Goal: Check status: Check status

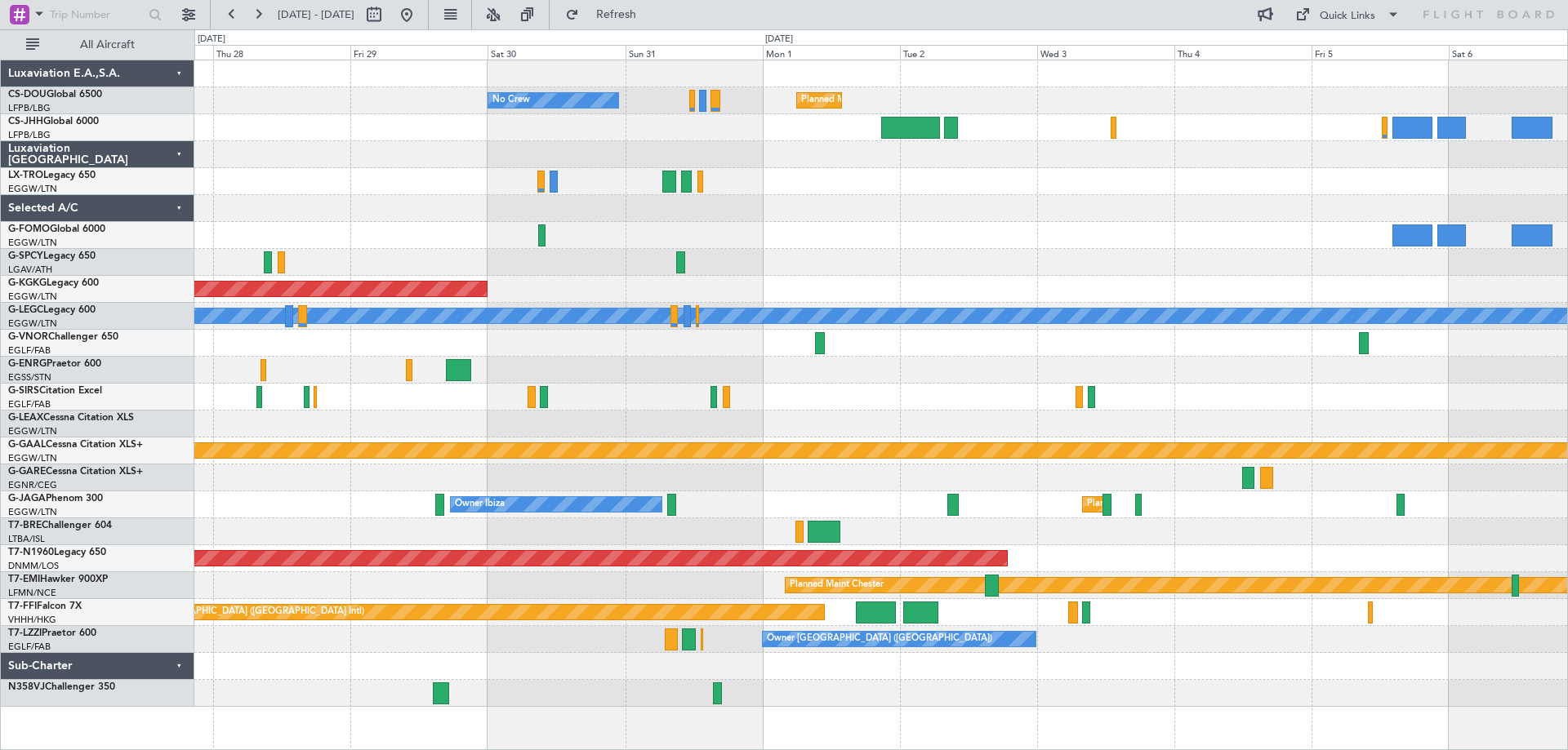
click at [638, 339] on div at bounding box center [881, 344] width 1373 height 27
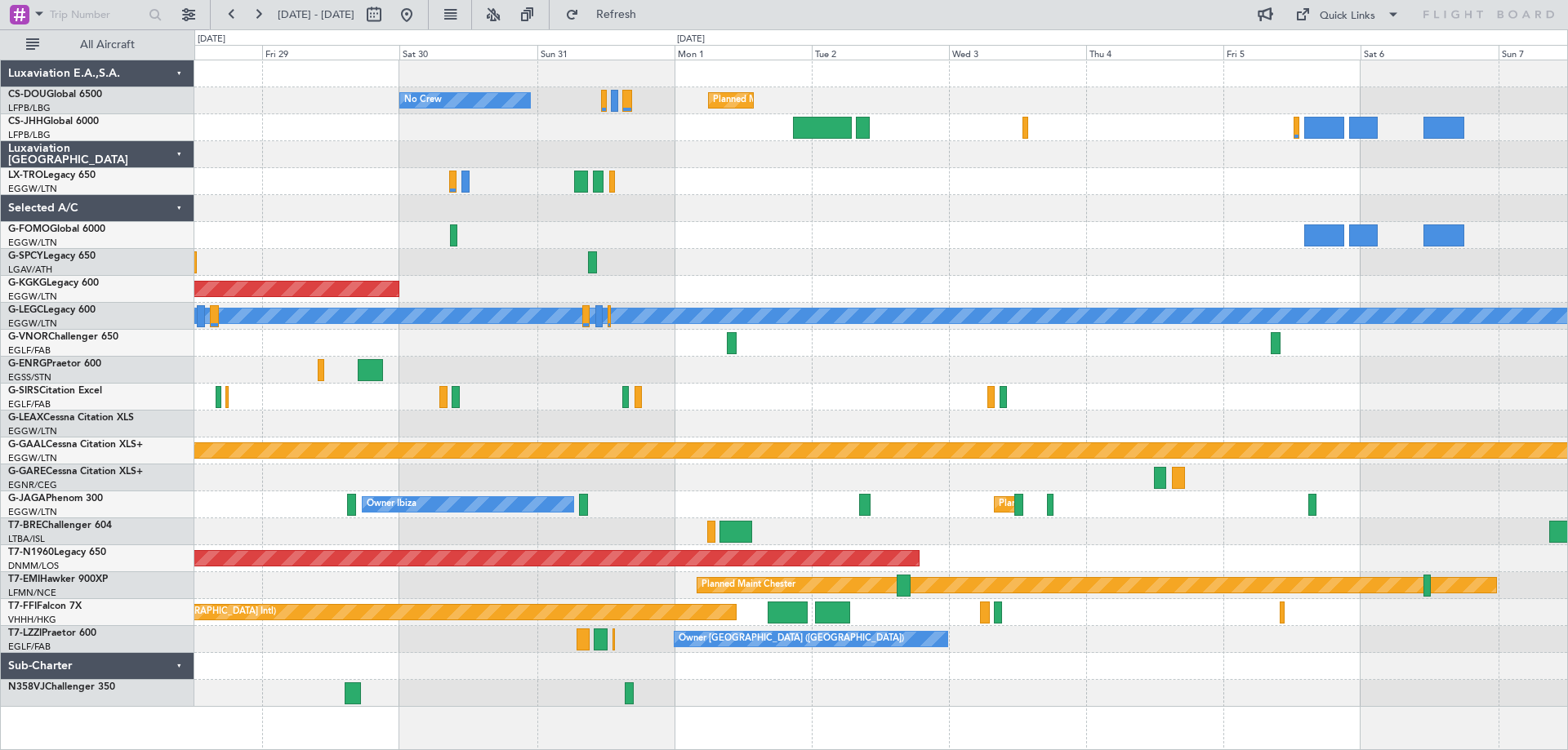
click at [1091, 372] on div at bounding box center [881, 370] width 1373 height 27
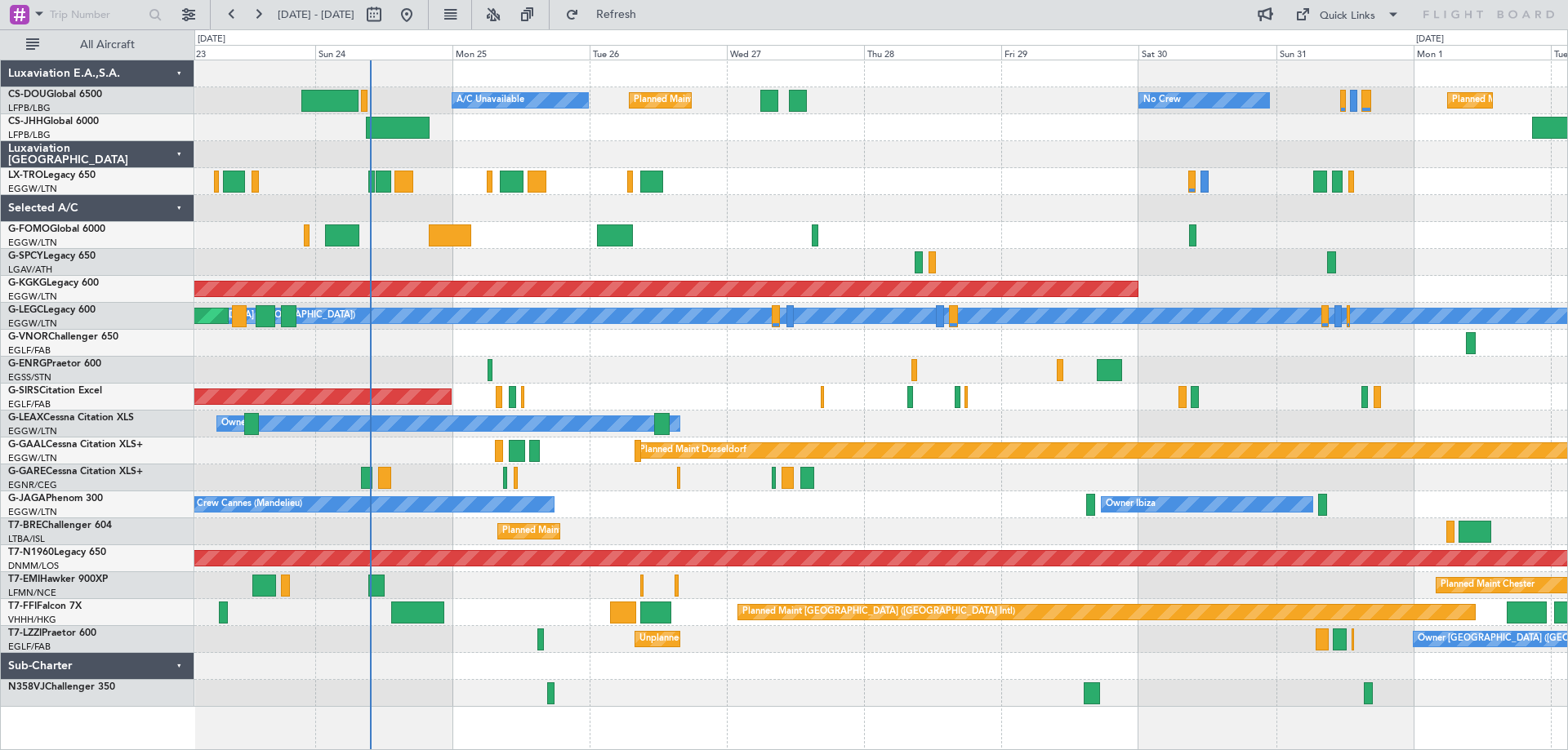
click at [1274, 330] on div at bounding box center [881, 344] width 1373 height 27
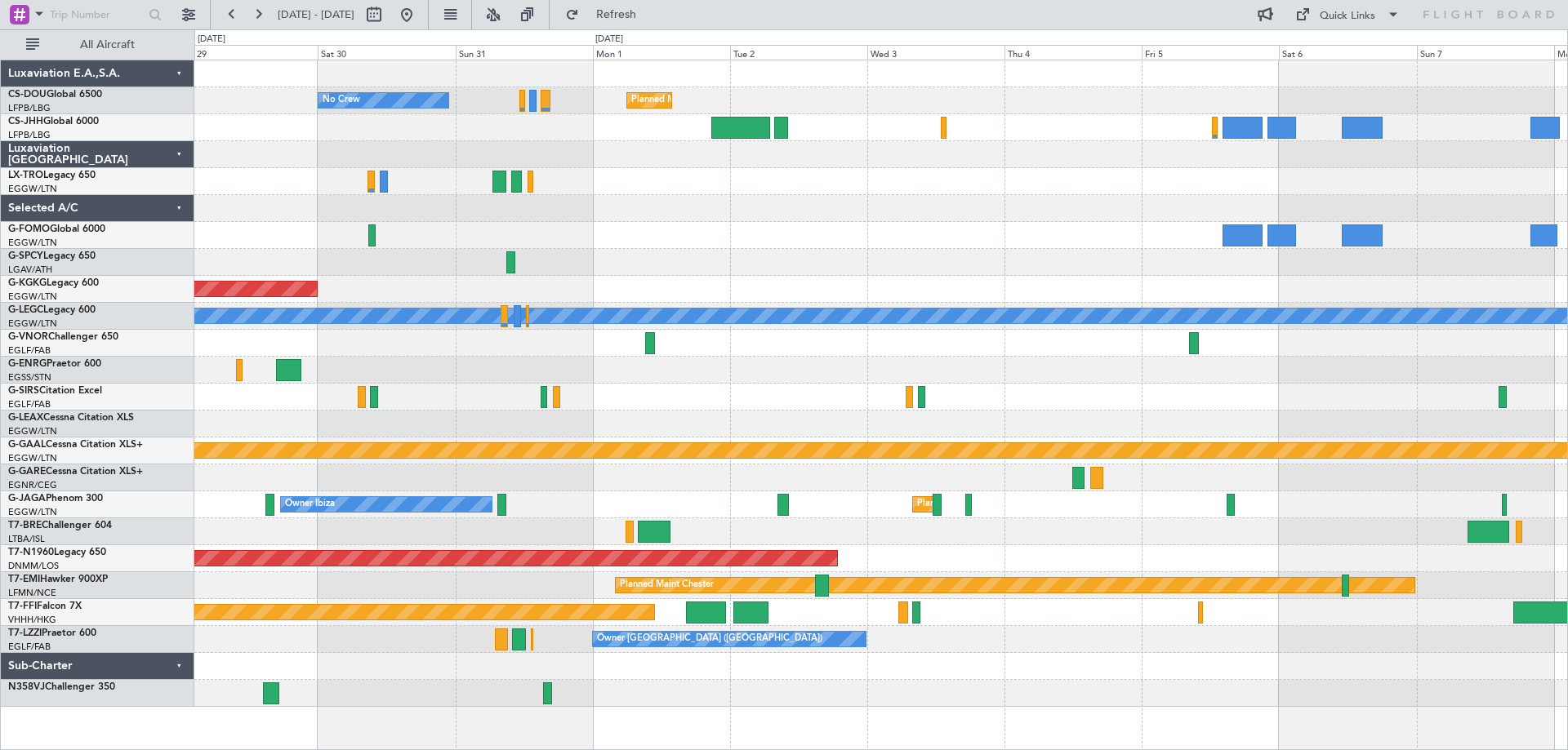
click at [446, 302] on div "Planned Maint [GEOGRAPHIC_DATA] ([GEOGRAPHIC_DATA]) No Crew Planned Maint [GEOG…" at bounding box center [881, 384] width 1373 height 647
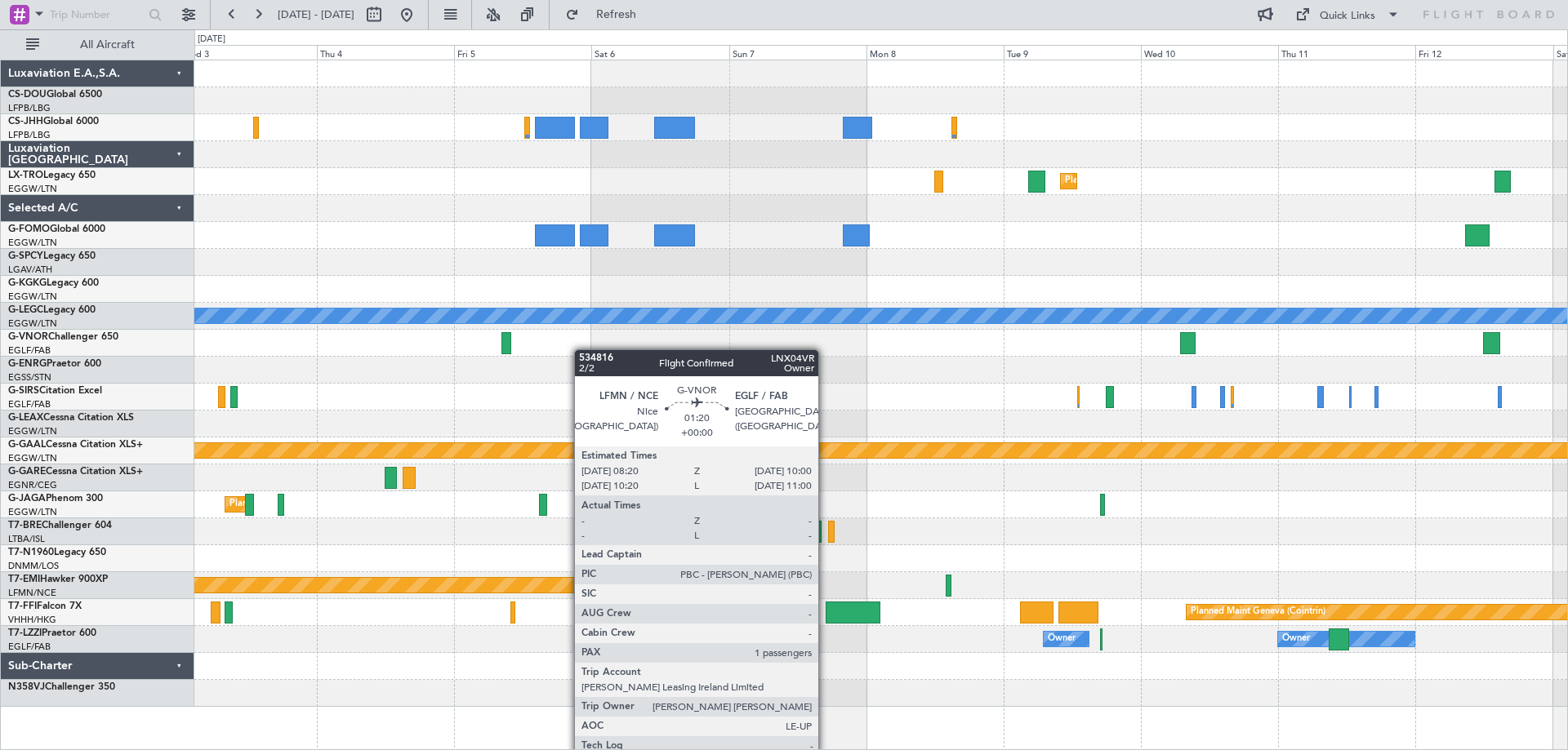
click at [516, 343] on div at bounding box center [881, 344] width 1373 height 27
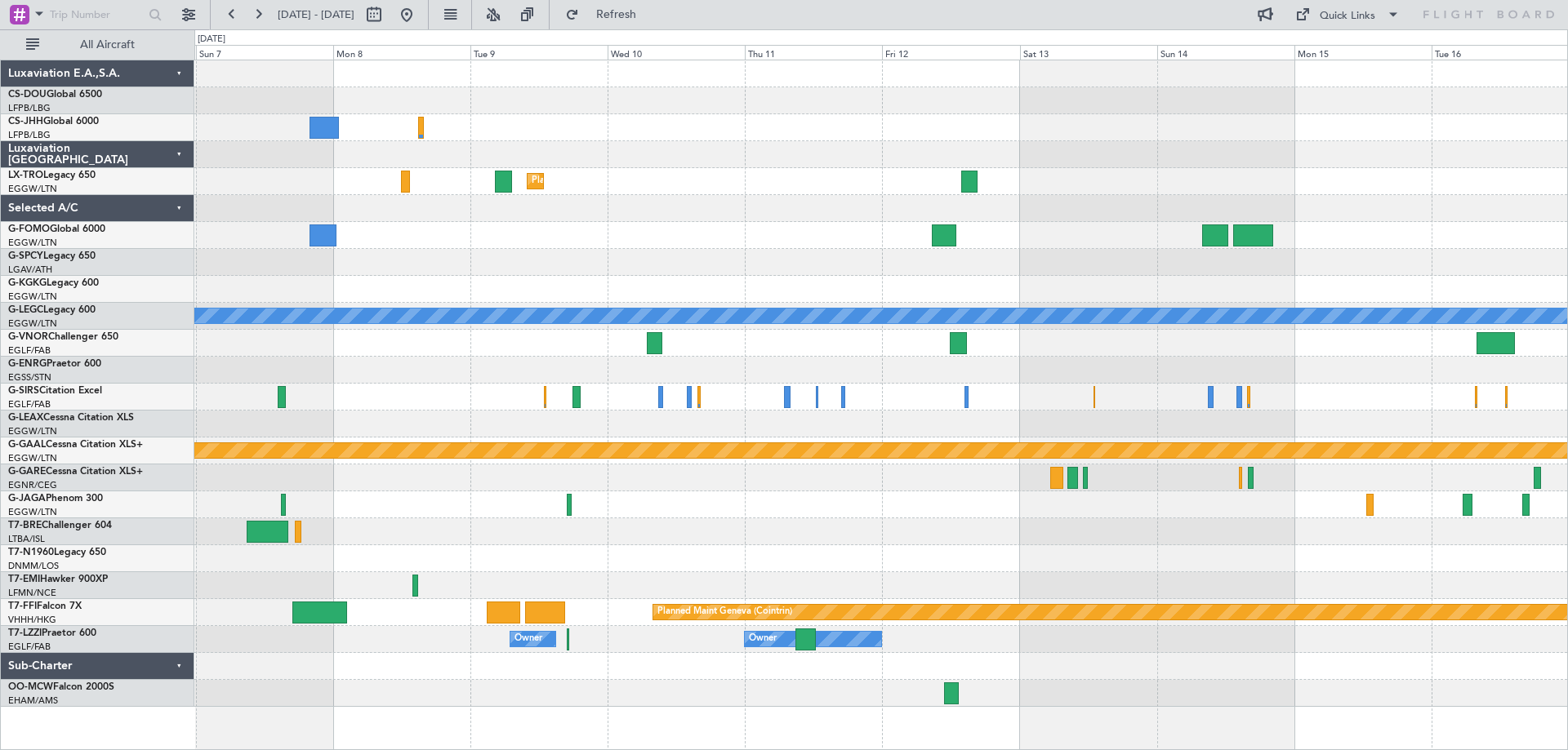
click at [488, 378] on div at bounding box center [881, 370] width 1373 height 27
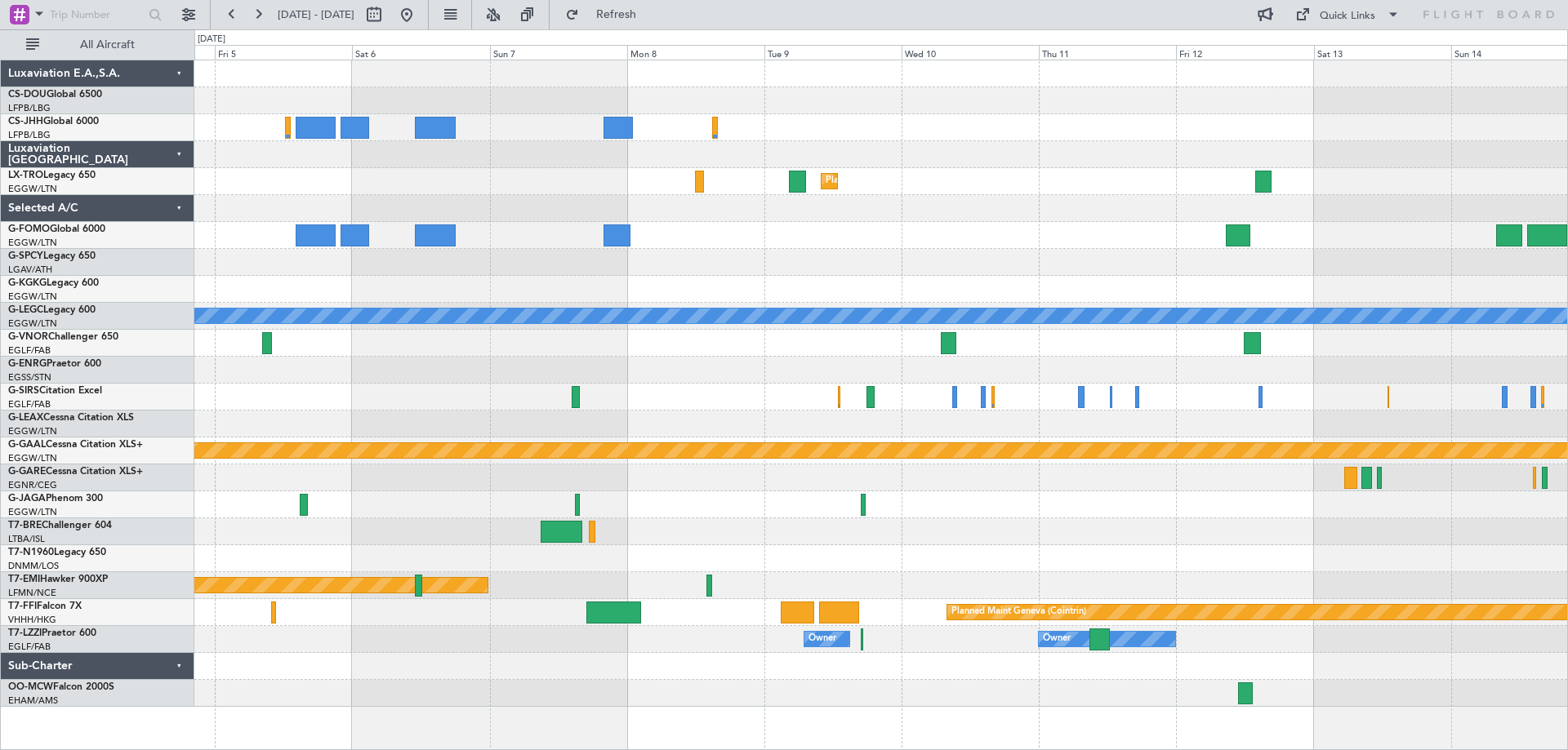
click at [1122, 344] on div "Planned Maint Dusseldorf A/C Unavailable [GEOGRAPHIC_DATA] ([GEOGRAPHIC_DATA]) …" at bounding box center [881, 384] width 1373 height 647
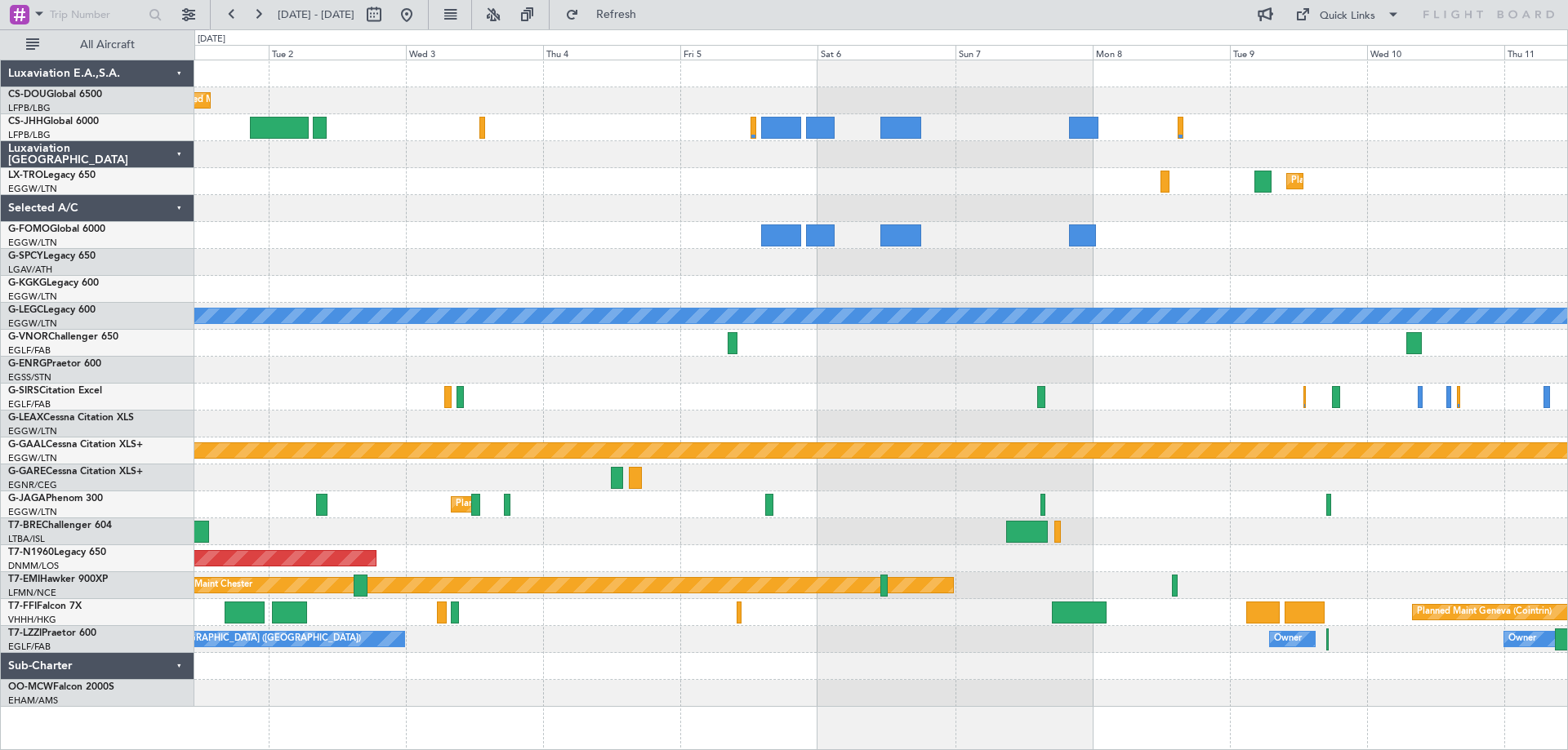
click at [1114, 350] on div at bounding box center [881, 344] width 1373 height 27
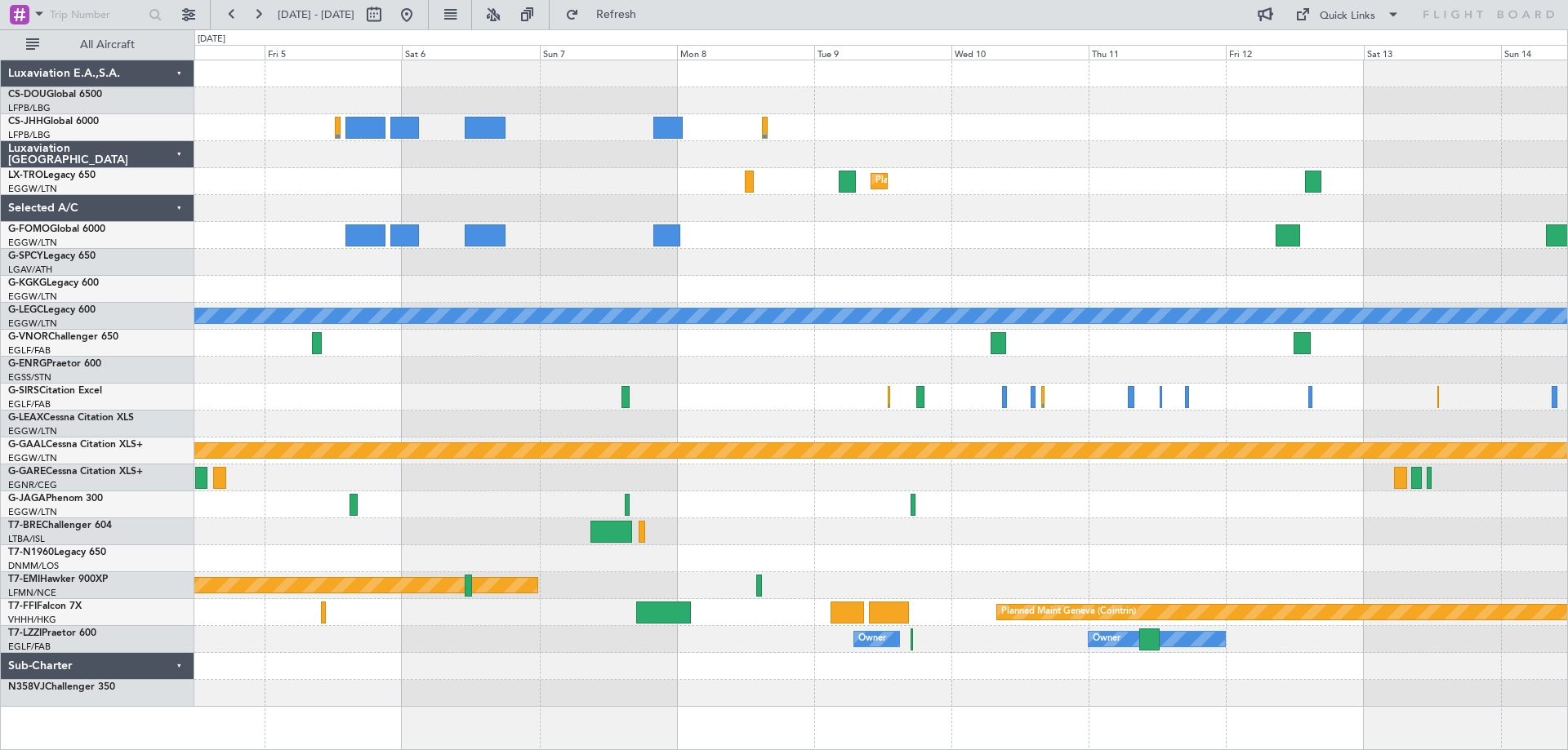
click at [525, 388] on div "Planned Maint Dusseldorf A/C Unavailable [GEOGRAPHIC_DATA] ([GEOGRAPHIC_DATA]) …" at bounding box center [881, 384] width 1373 height 647
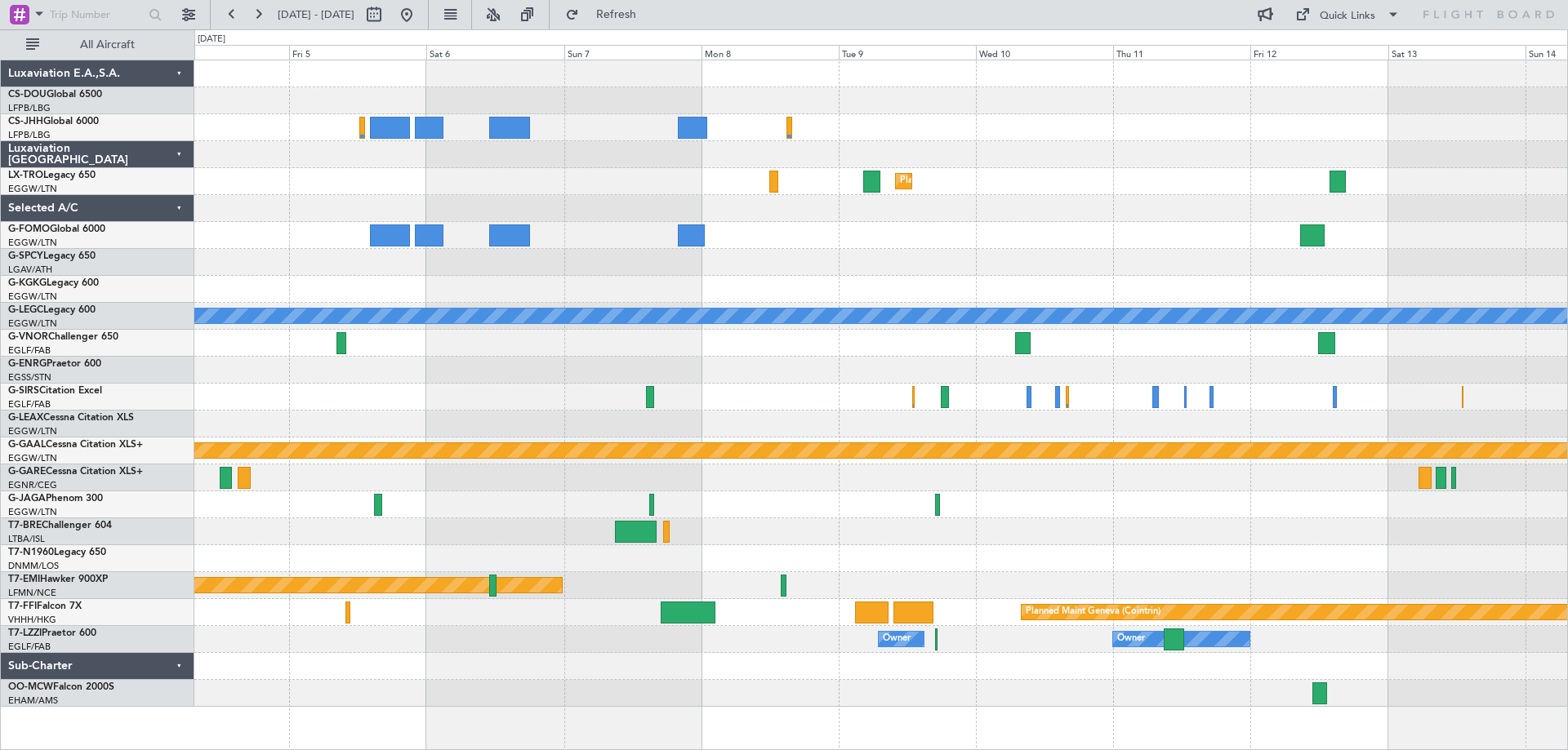
click at [512, 390] on div at bounding box center [881, 398] width 1373 height 27
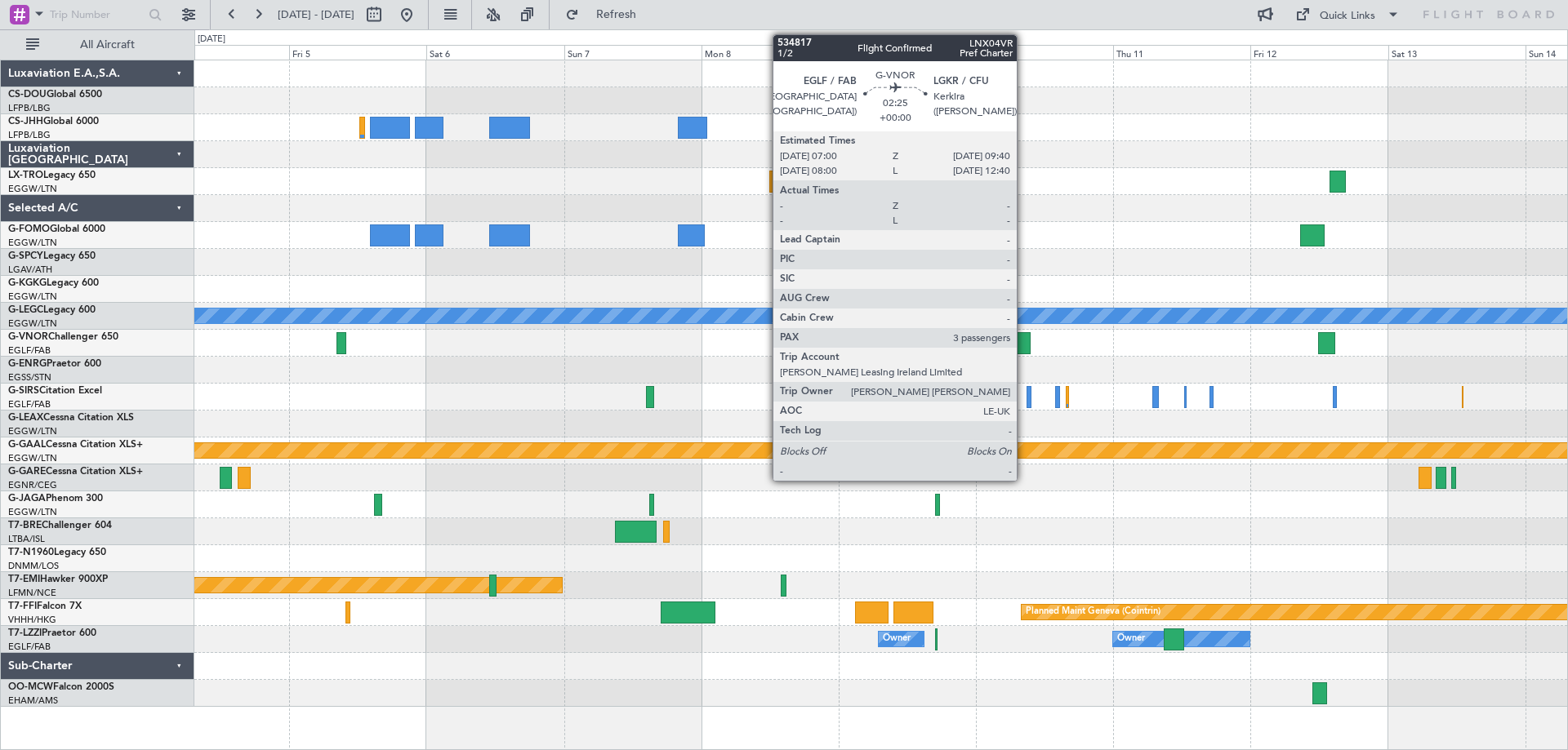
click at [1024, 347] on div at bounding box center [1023, 343] width 15 height 22
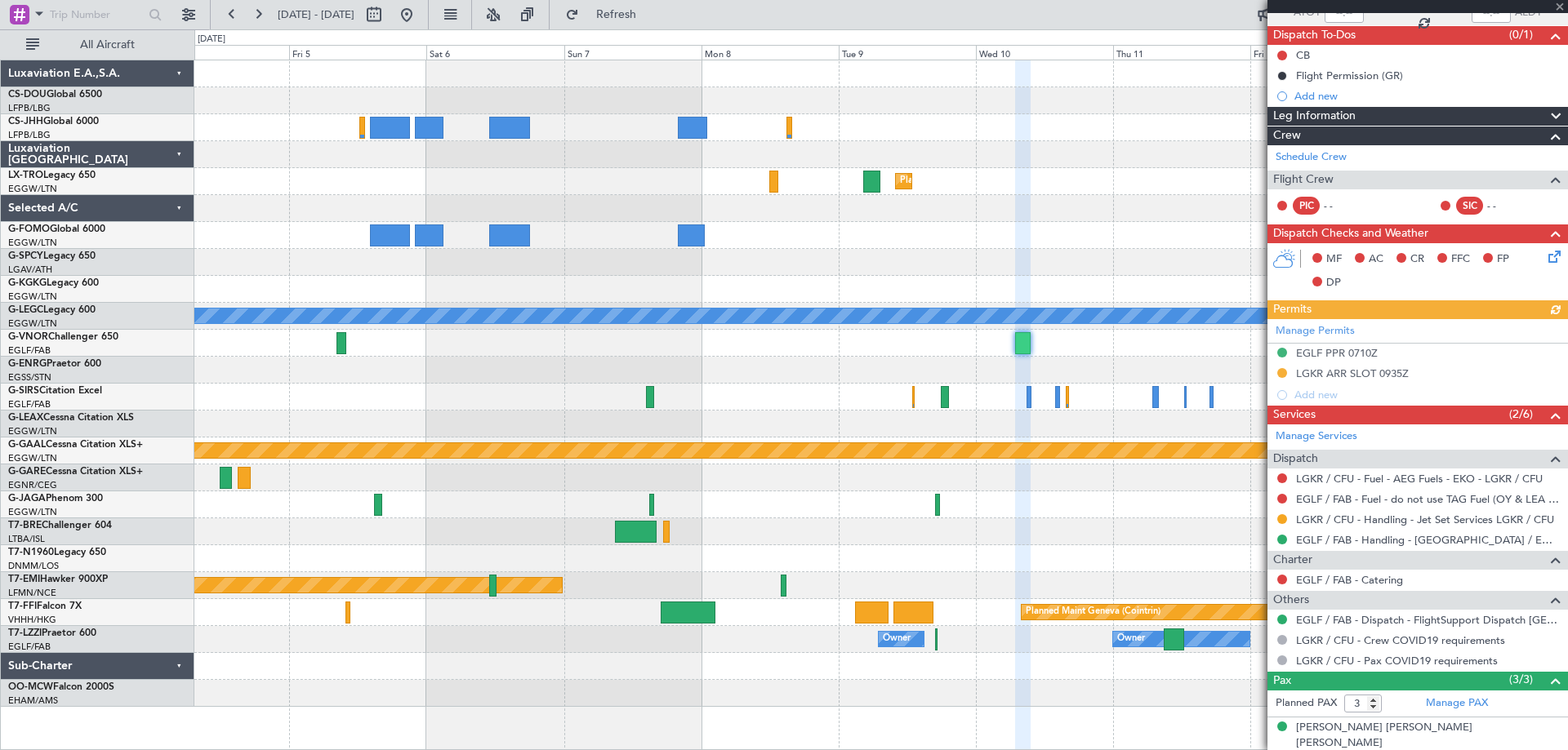
scroll to position [211, 0]
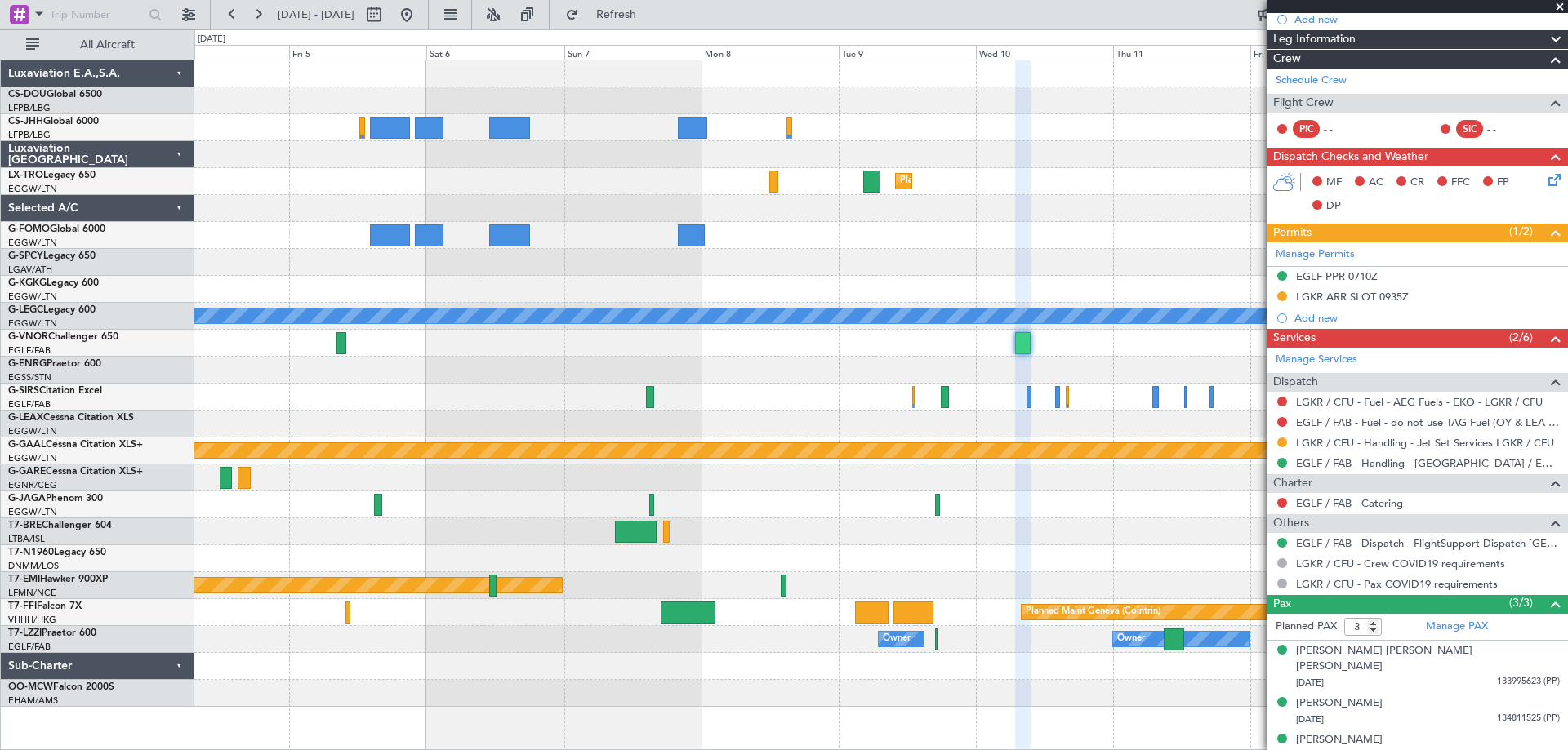
click at [1558, 7] on span at bounding box center [1559, 7] width 16 height 15
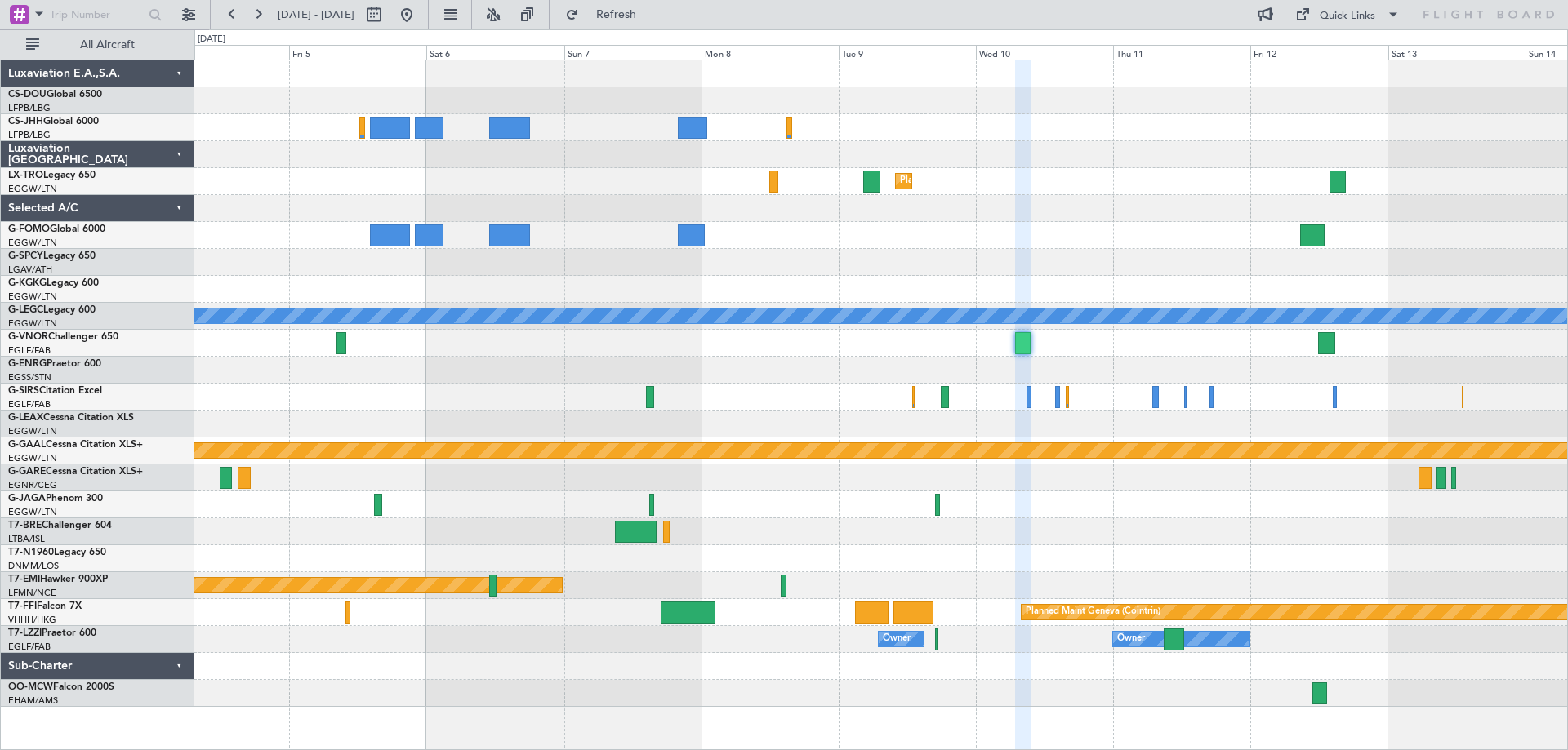
type input "0"
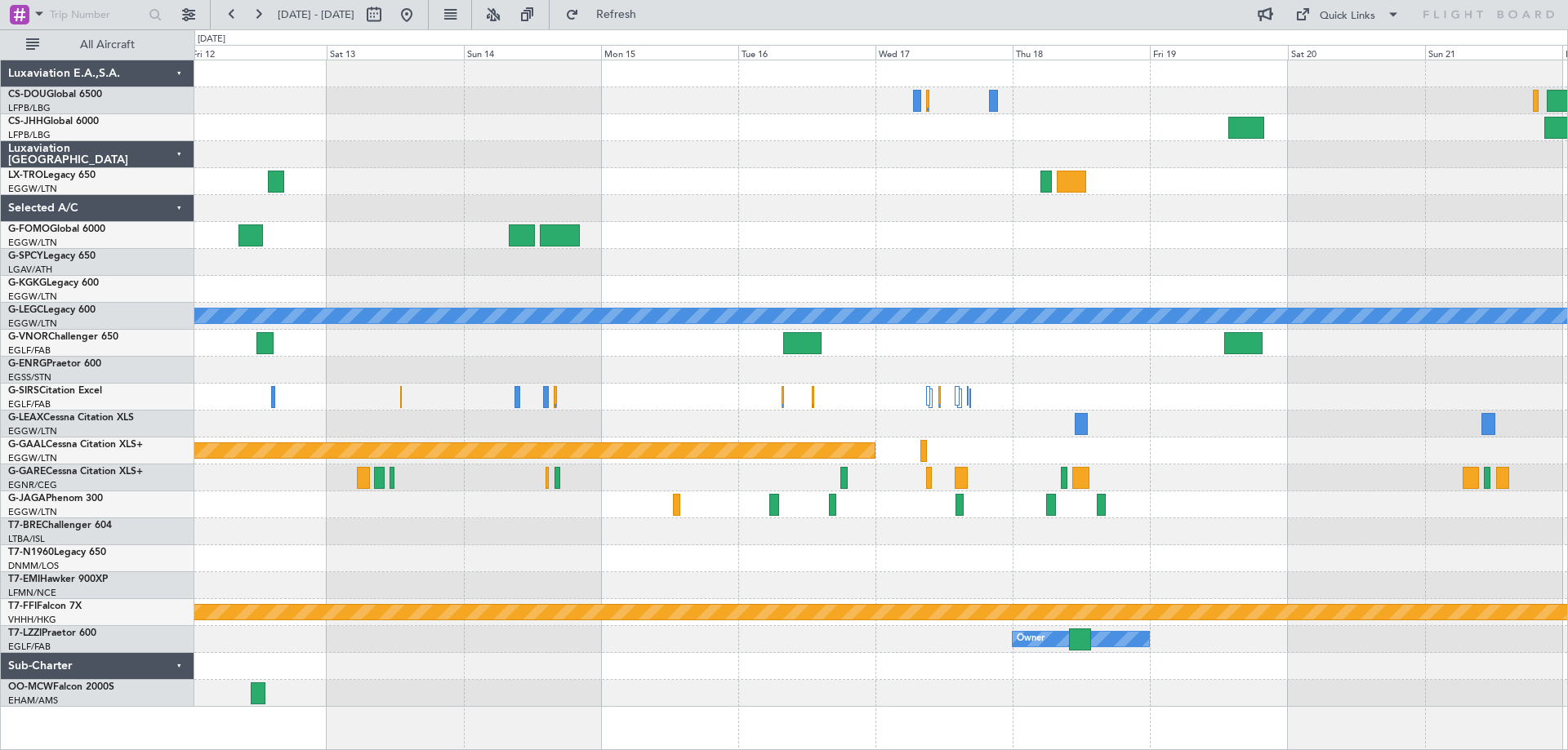
click at [352, 339] on div "A/C Unavailable [GEOGRAPHIC_DATA] ([GEOGRAPHIC_DATA]) Planned [GEOGRAPHIC_DATA]…" at bounding box center [881, 384] width 1373 height 647
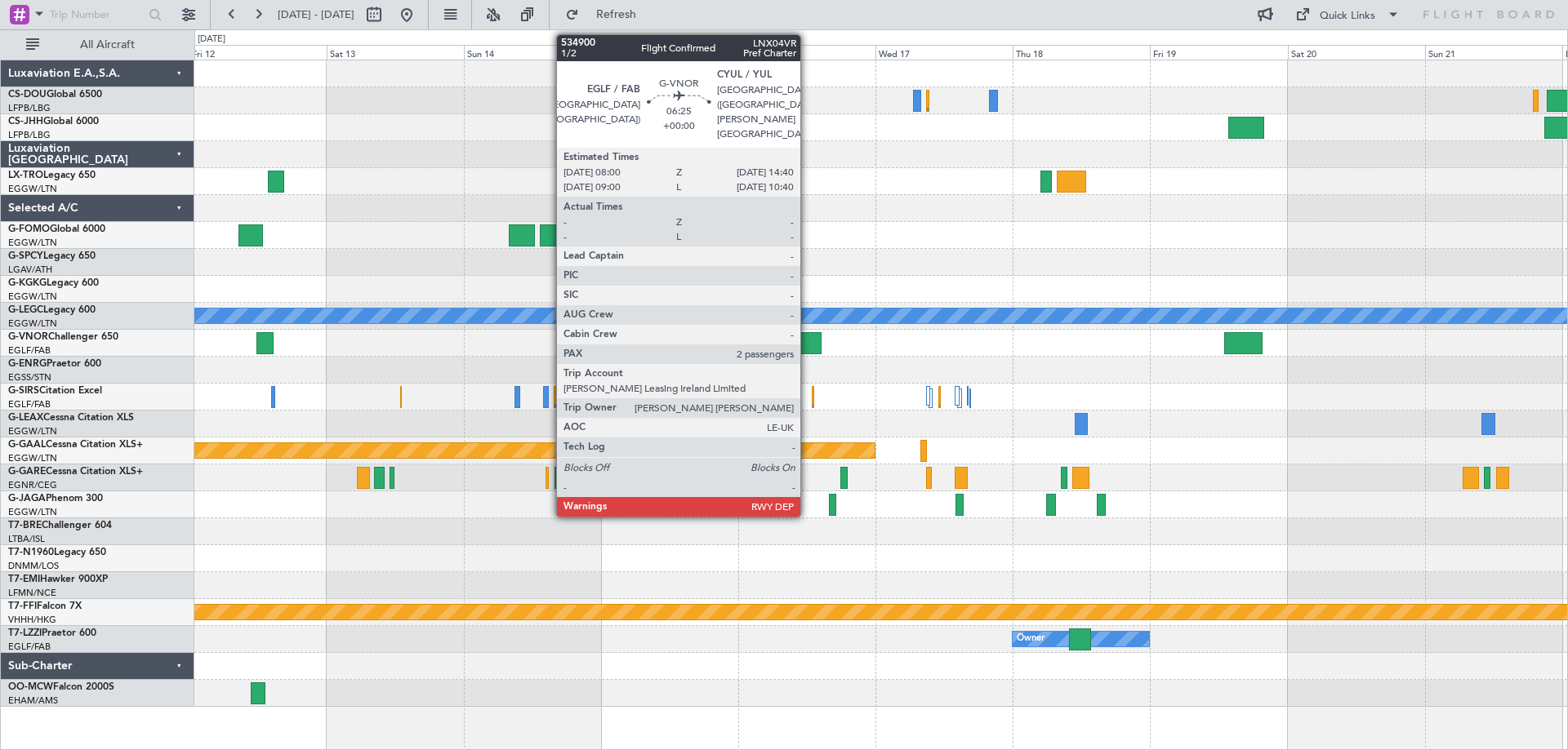
click at [807, 342] on div at bounding box center [802, 343] width 38 height 22
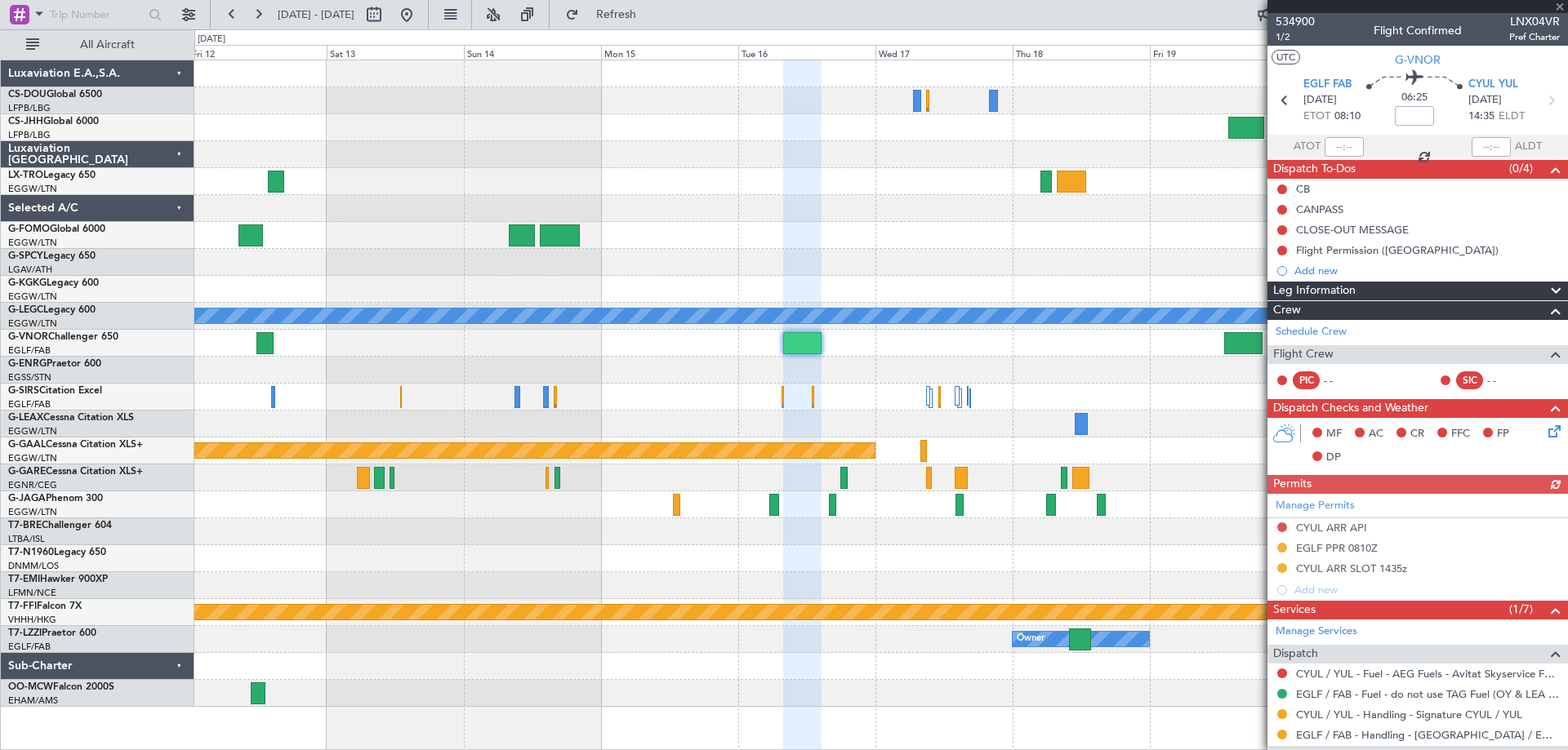
scroll to position [195, 0]
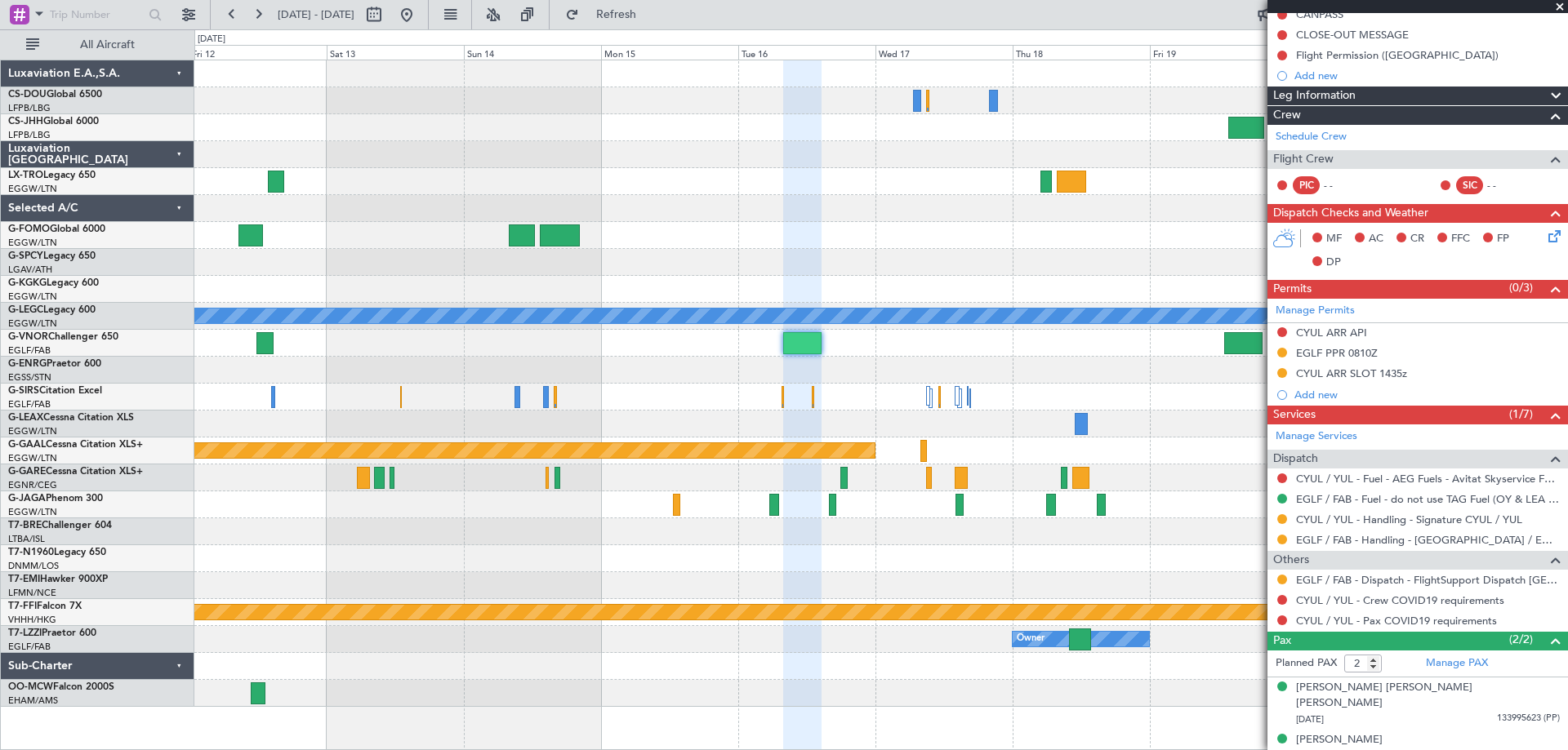
click at [1559, 7] on span at bounding box center [1559, 7] width 16 height 15
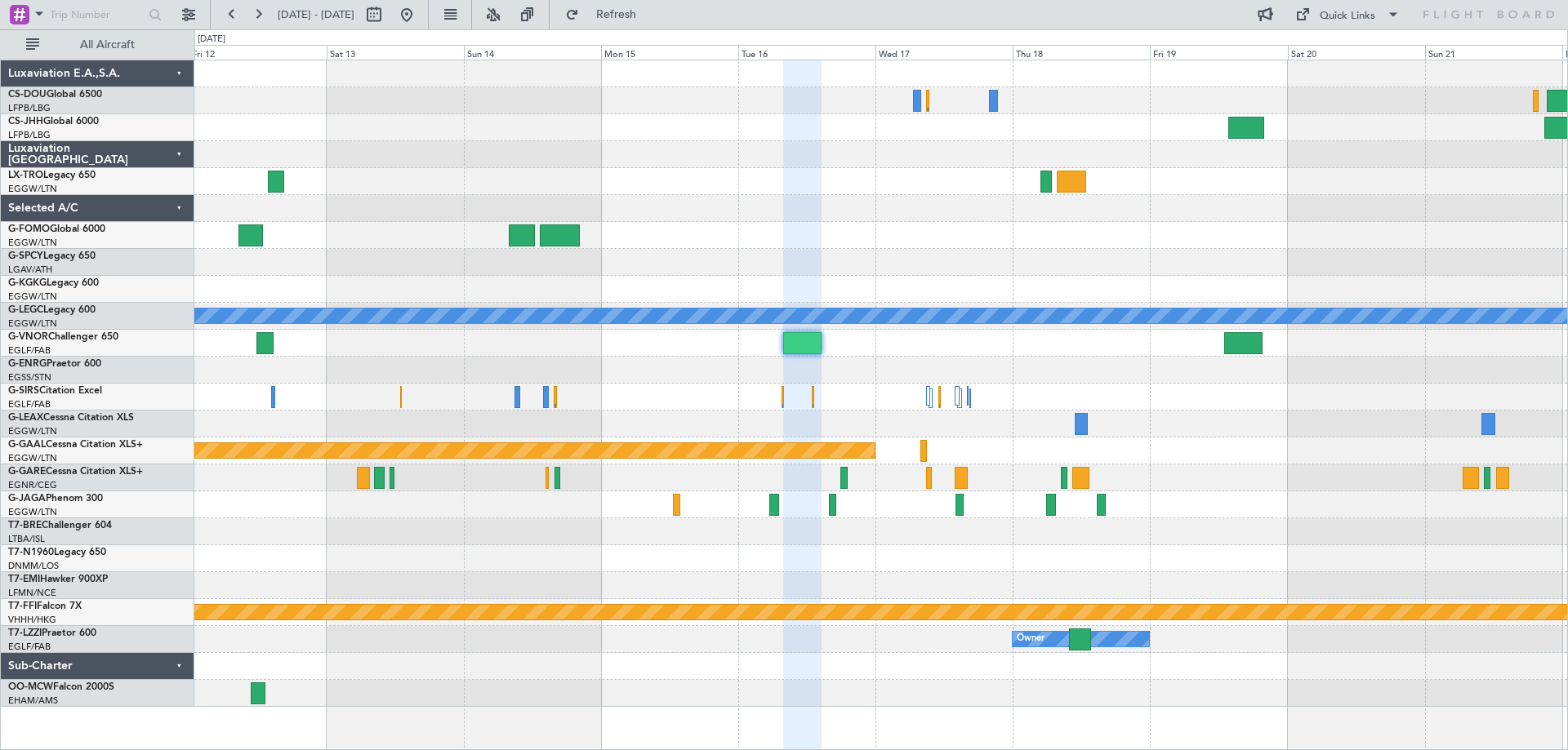
type input "0"
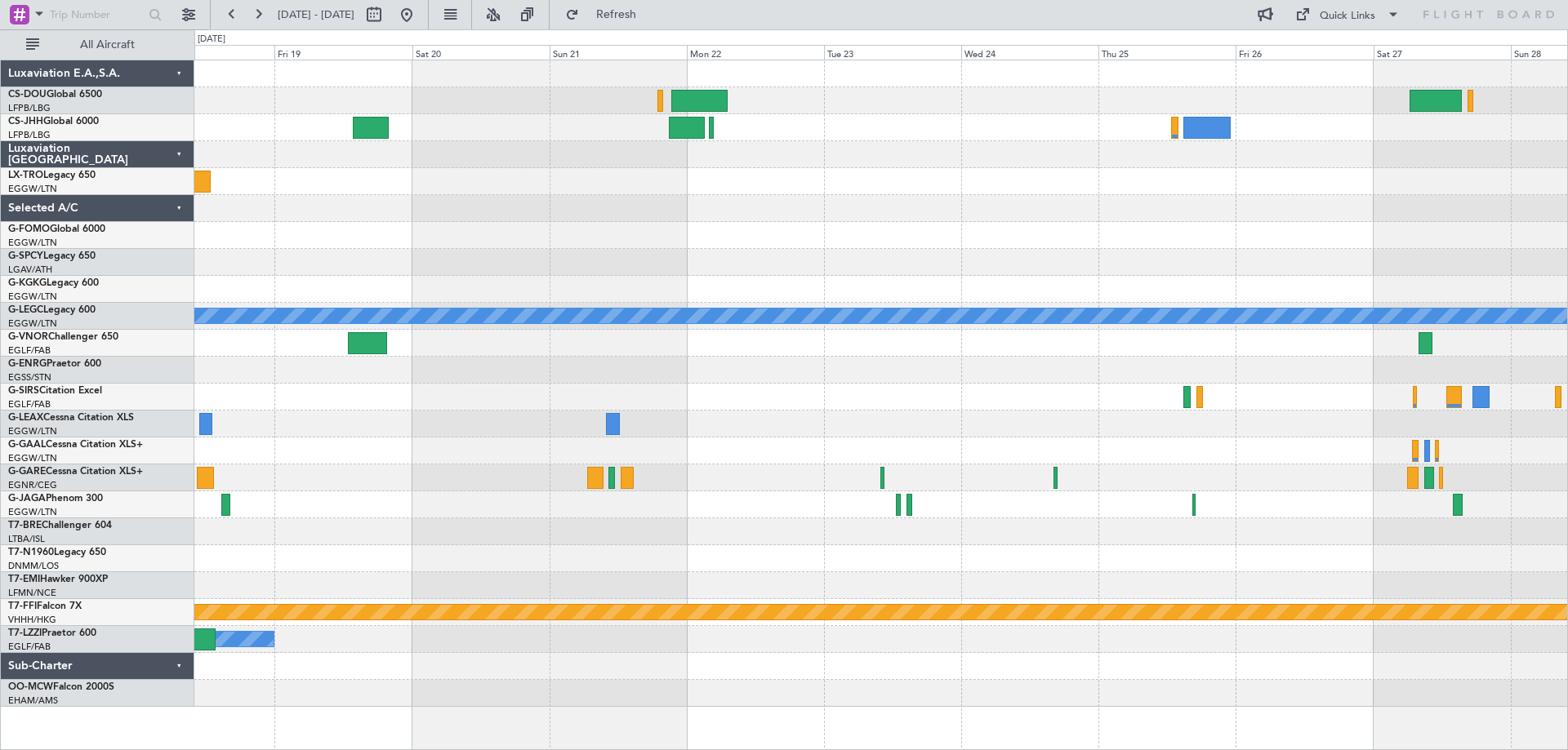
click at [498, 231] on div at bounding box center [881, 235] width 1373 height 27
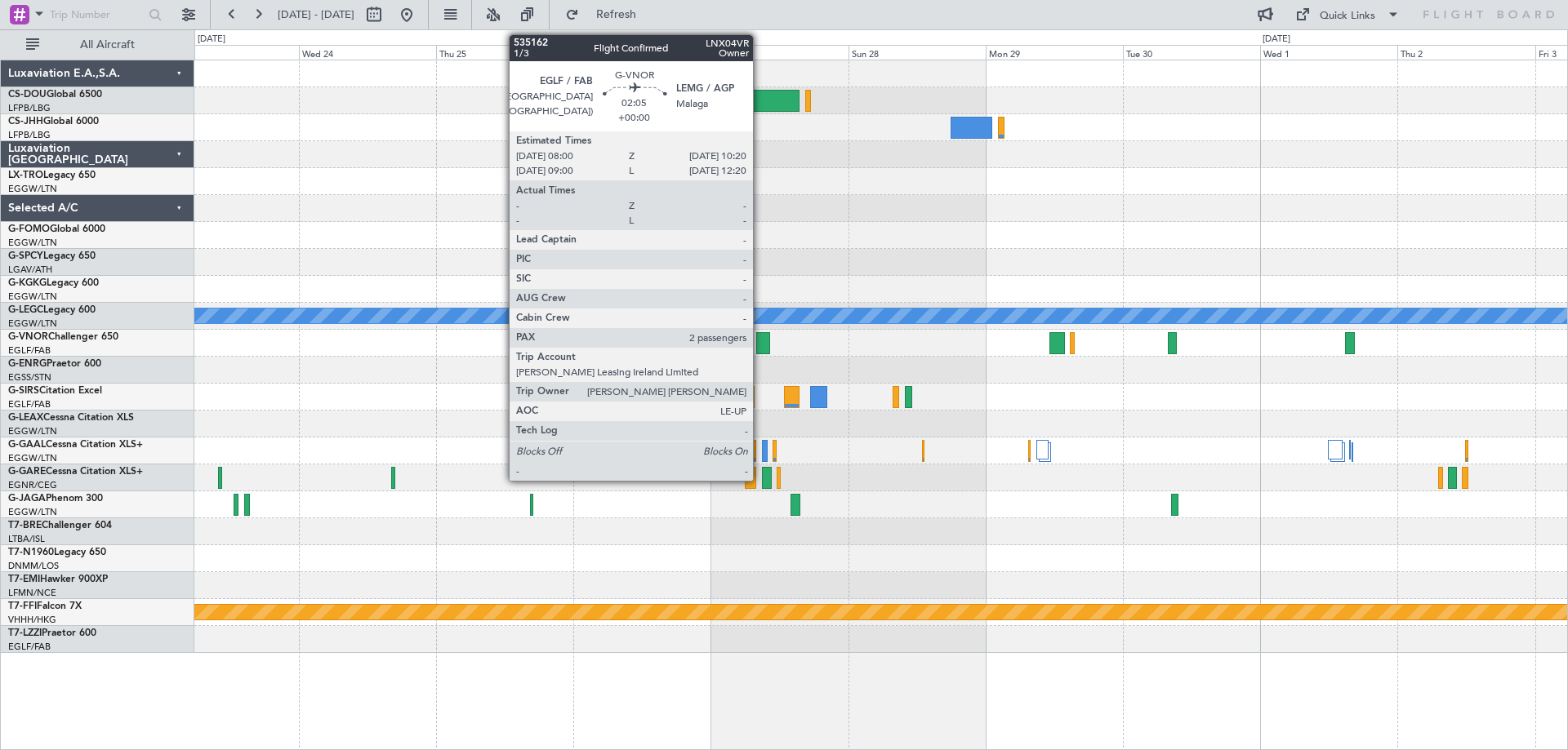
click at [761, 345] on div at bounding box center [763, 343] width 14 height 22
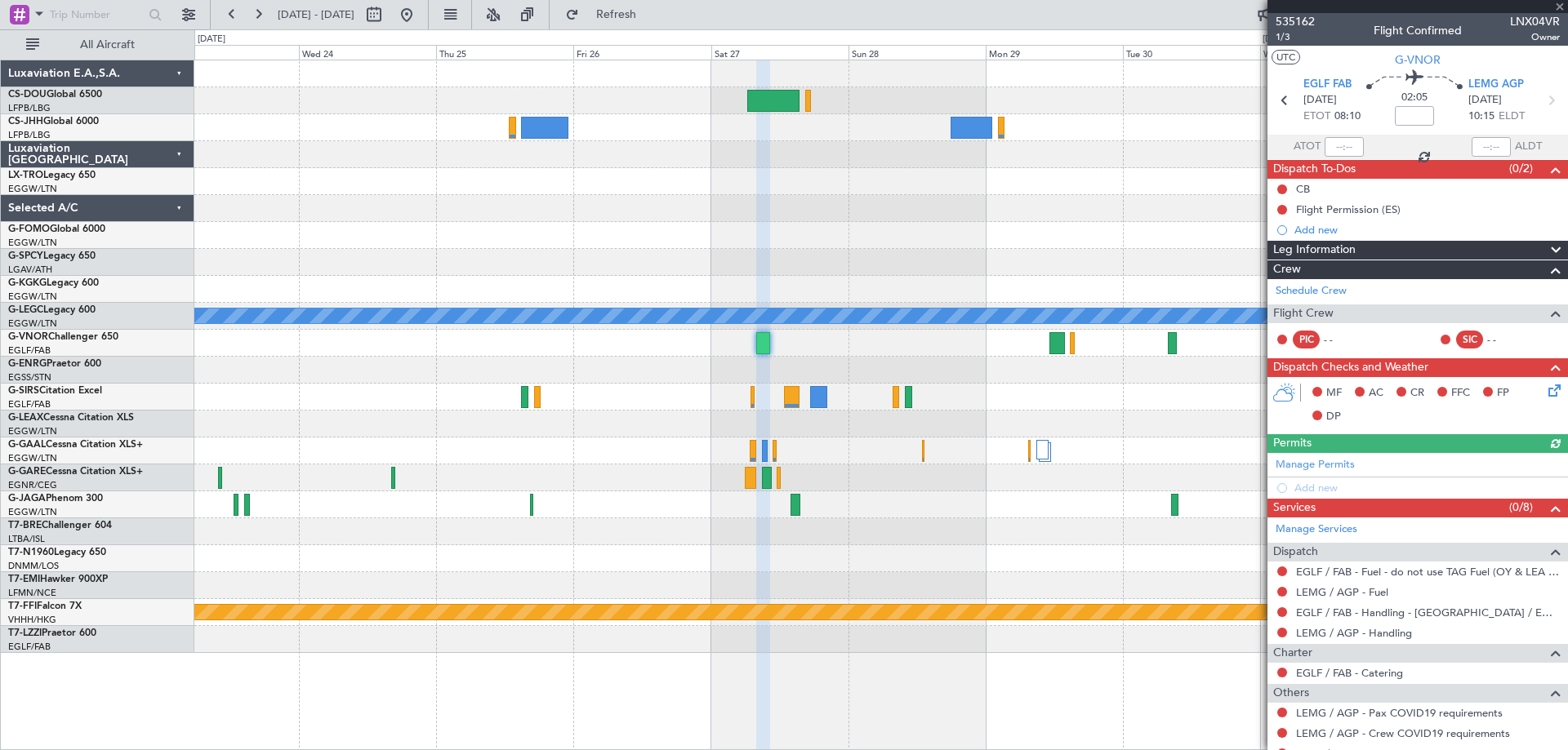
scroll to position [133, 0]
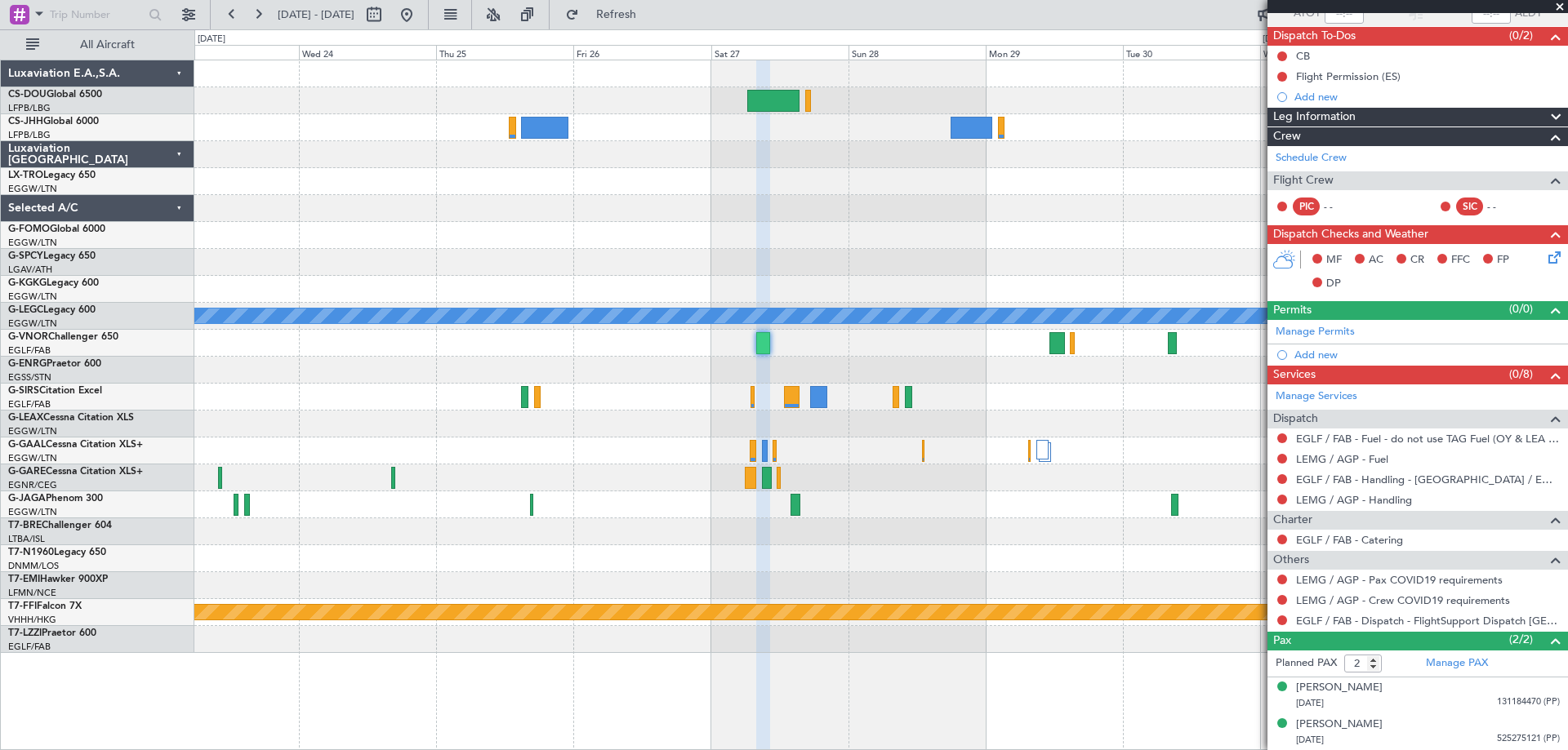
click at [1561, 8] on span at bounding box center [1559, 7] width 16 height 15
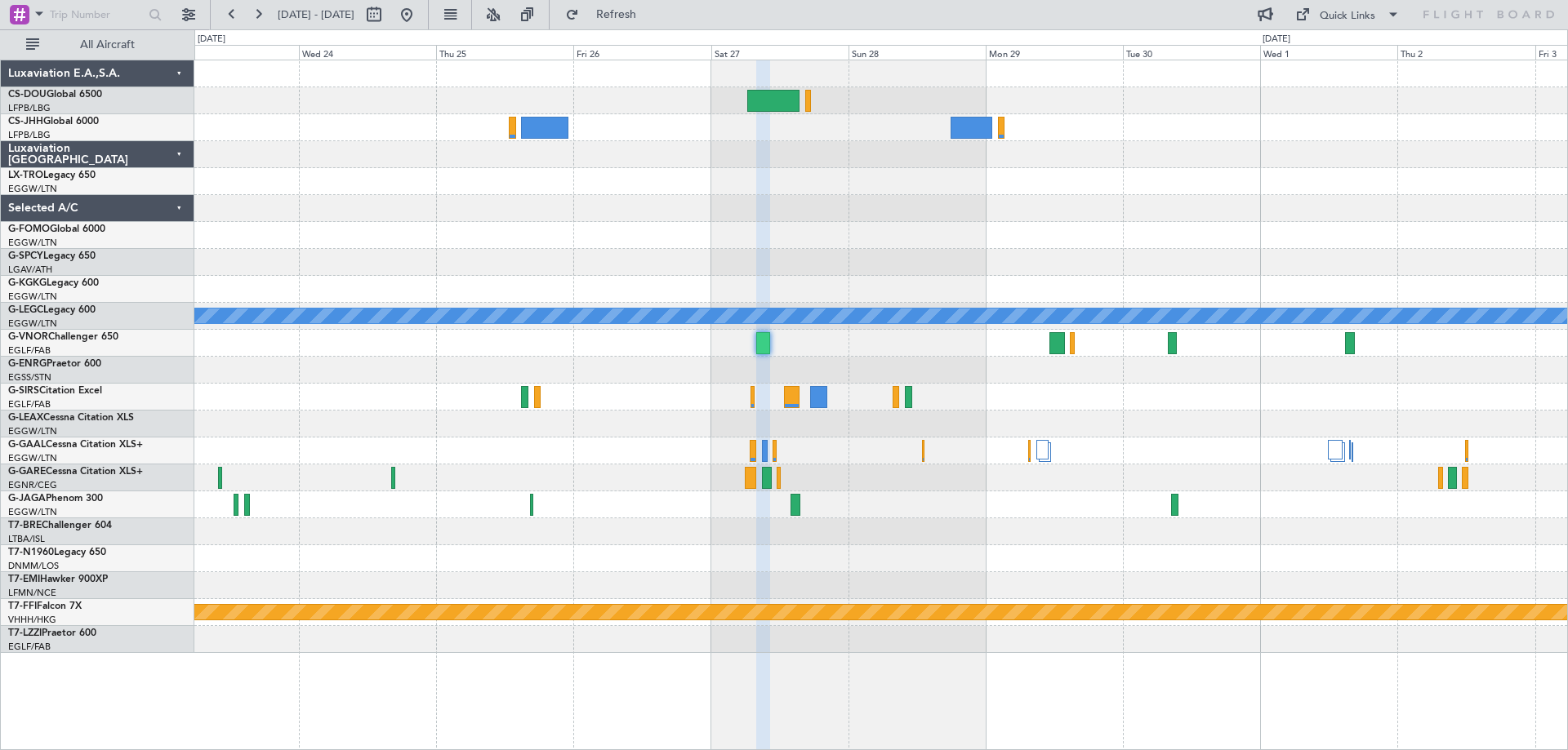
type input "0"
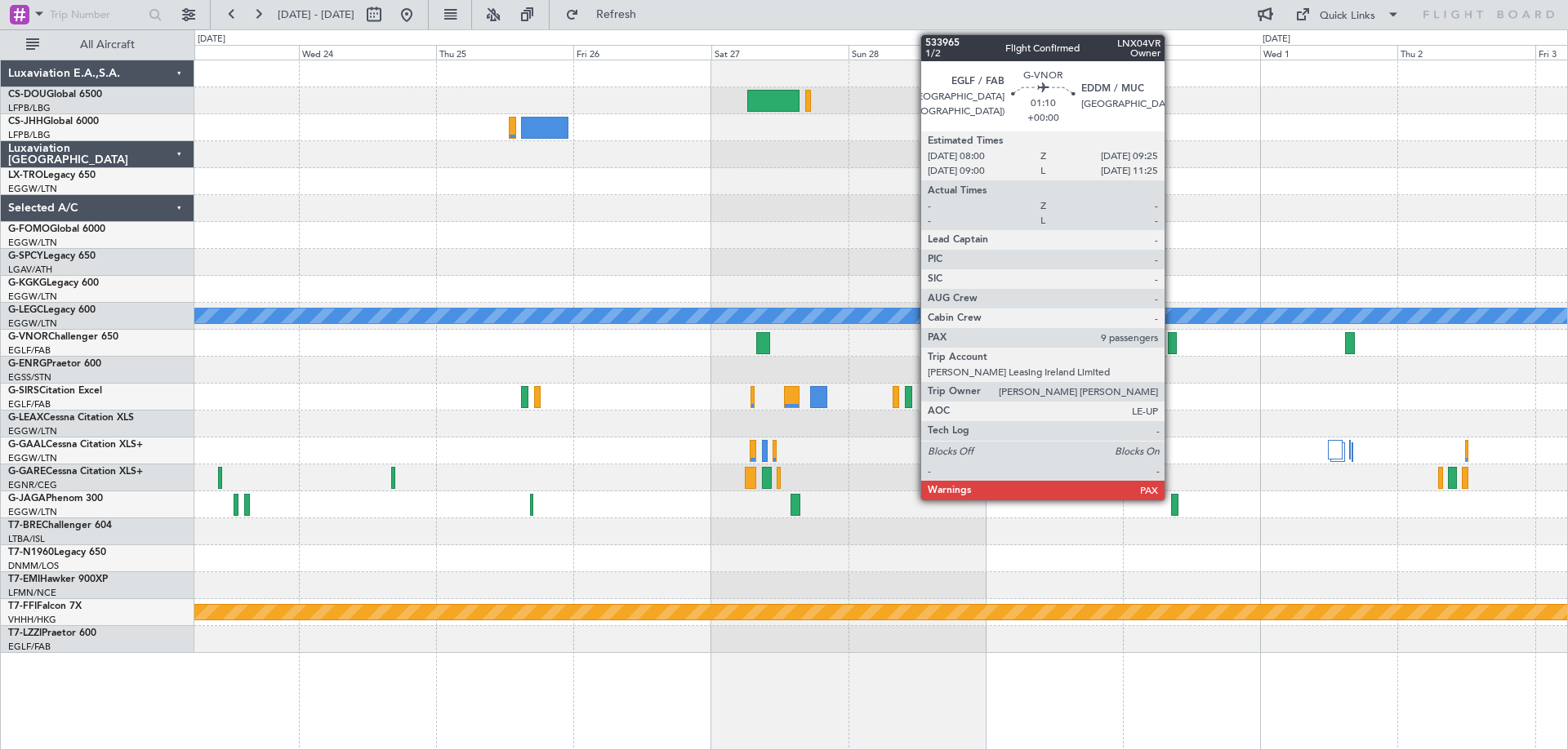
click at [1172, 347] on div at bounding box center [1172, 343] width 9 height 22
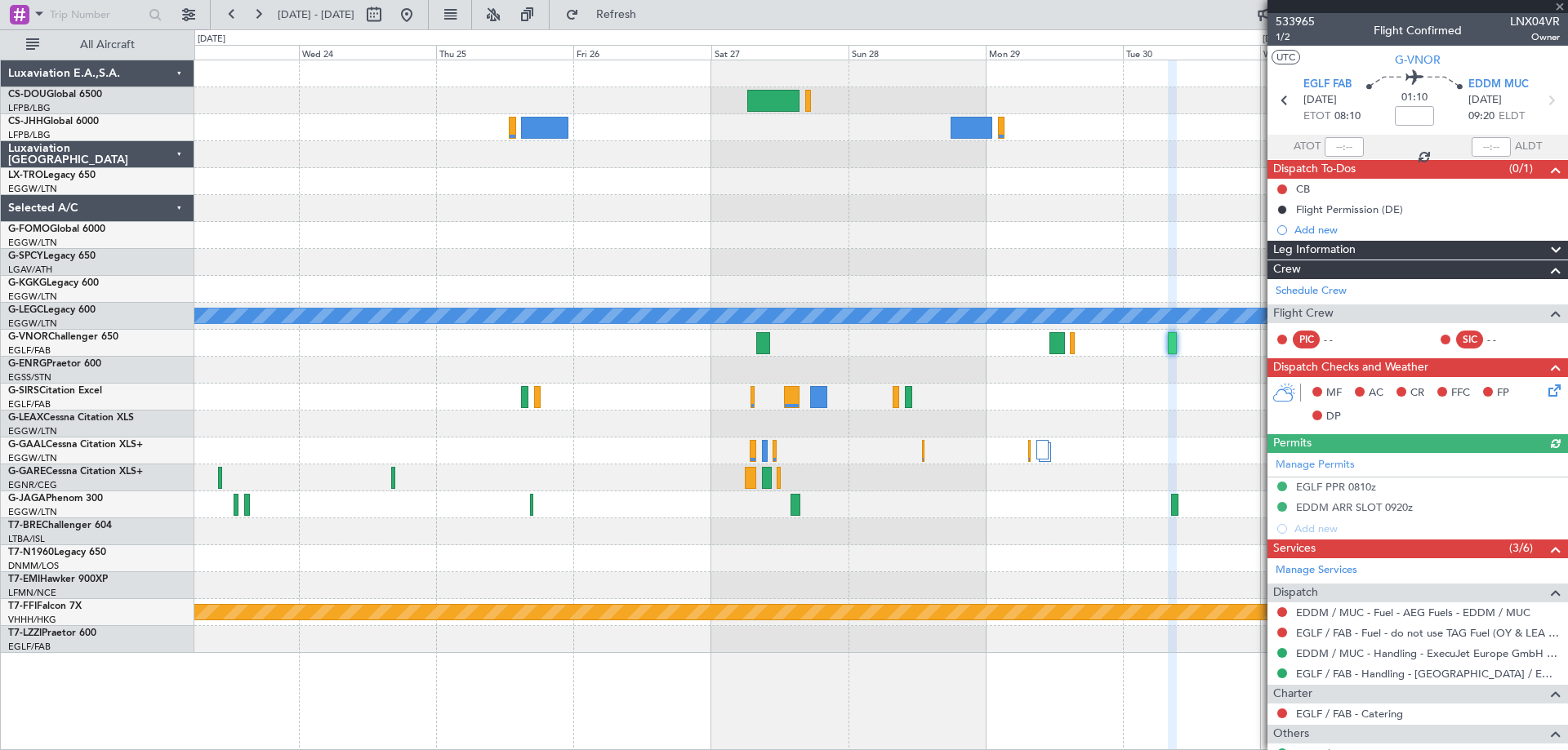
scroll to position [121, 0]
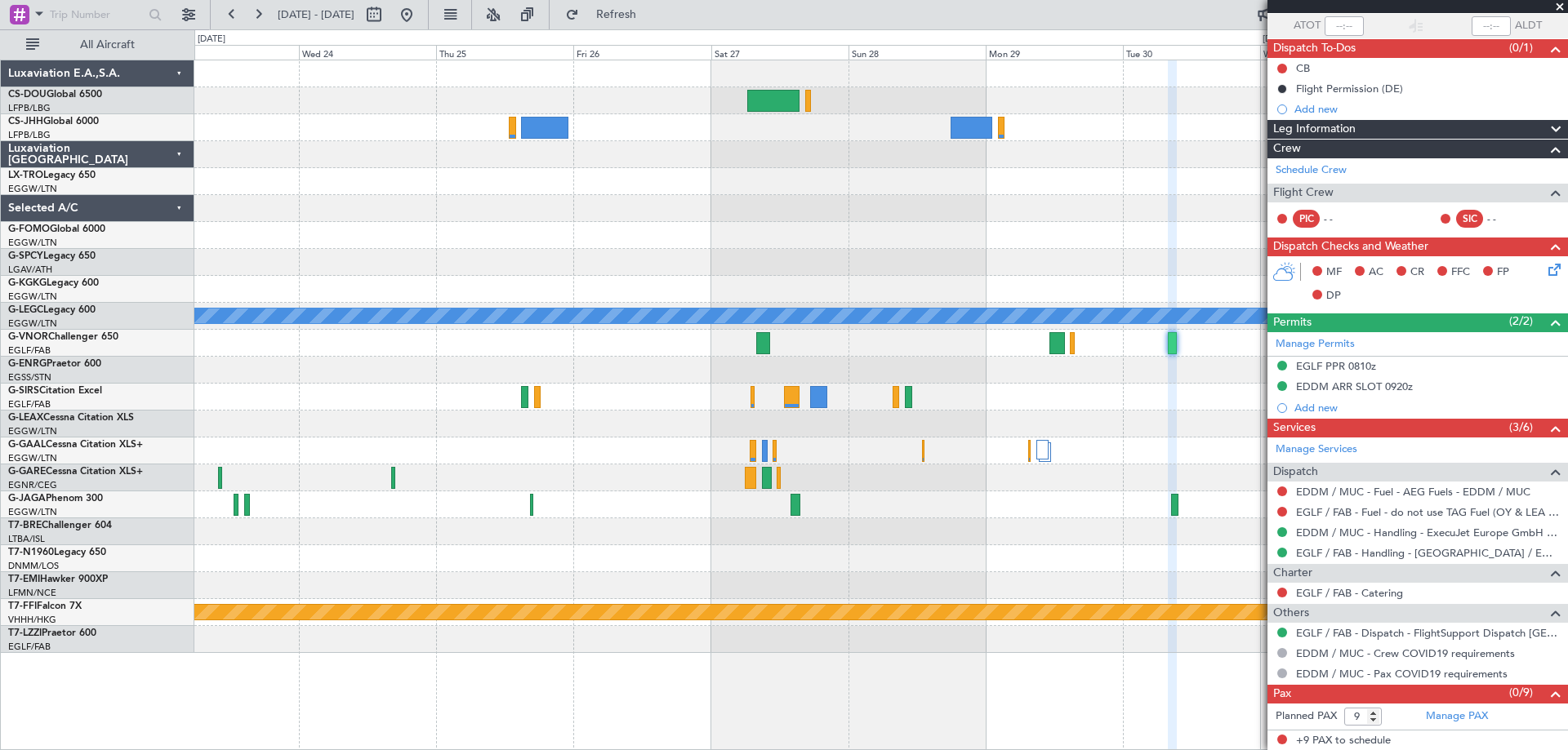
click at [1558, 6] on span at bounding box center [1559, 7] width 16 height 15
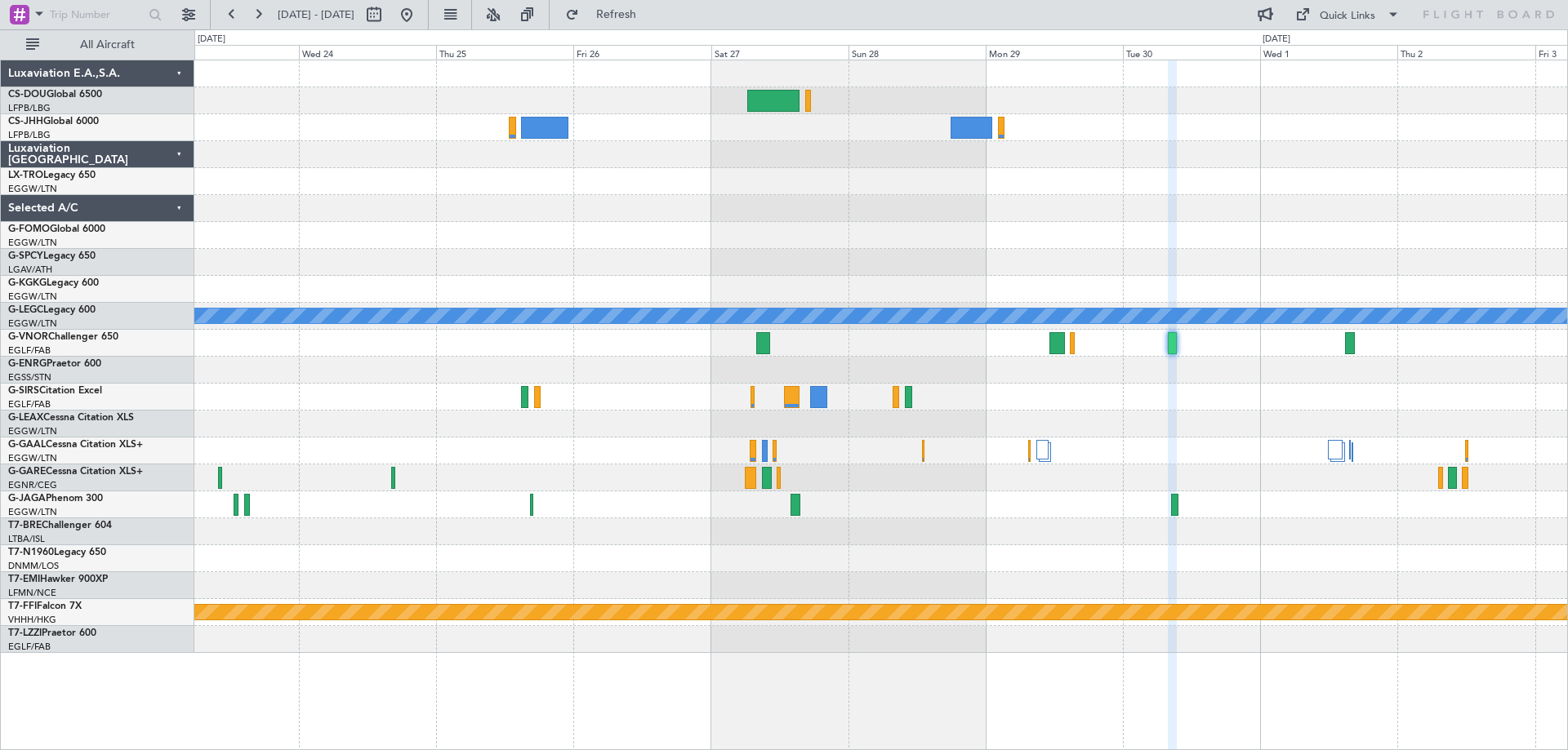
type input "0"
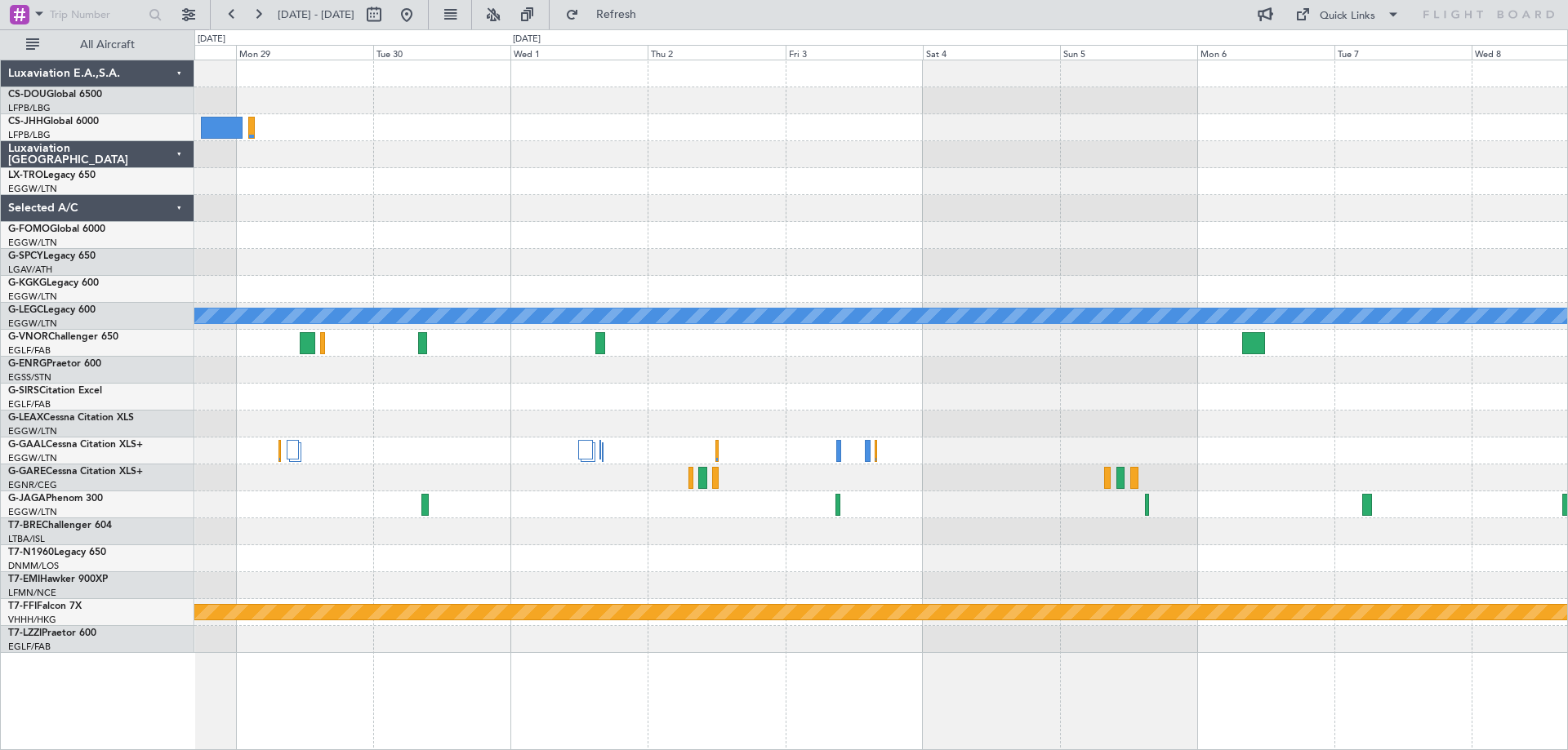
click at [513, 265] on div at bounding box center [881, 263] width 1373 height 27
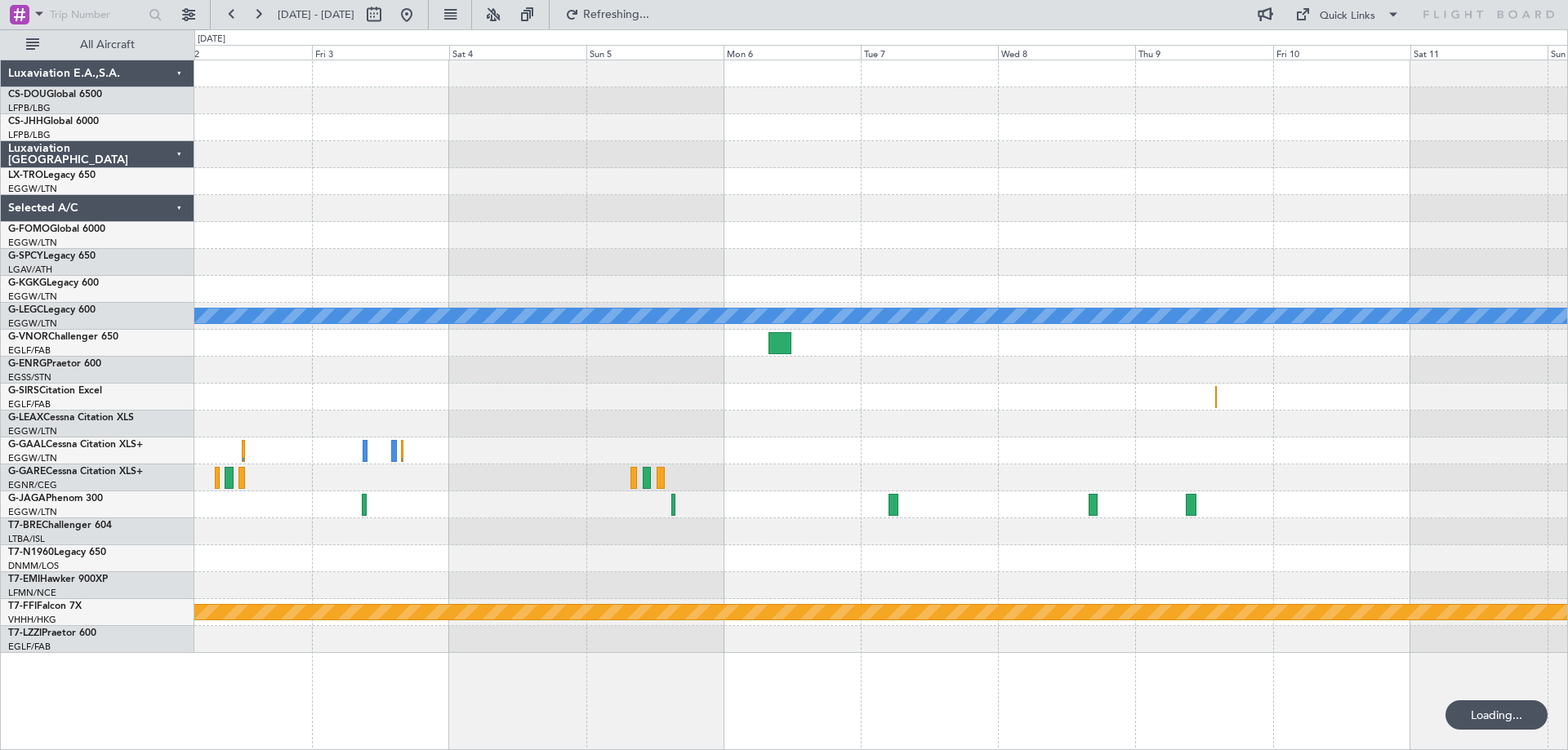
click at [793, 380] on div at bounding box center [881, 370] width 1373 height 27
click at [229, 8] on button at bounding box center [231, 15] width 26 height 26
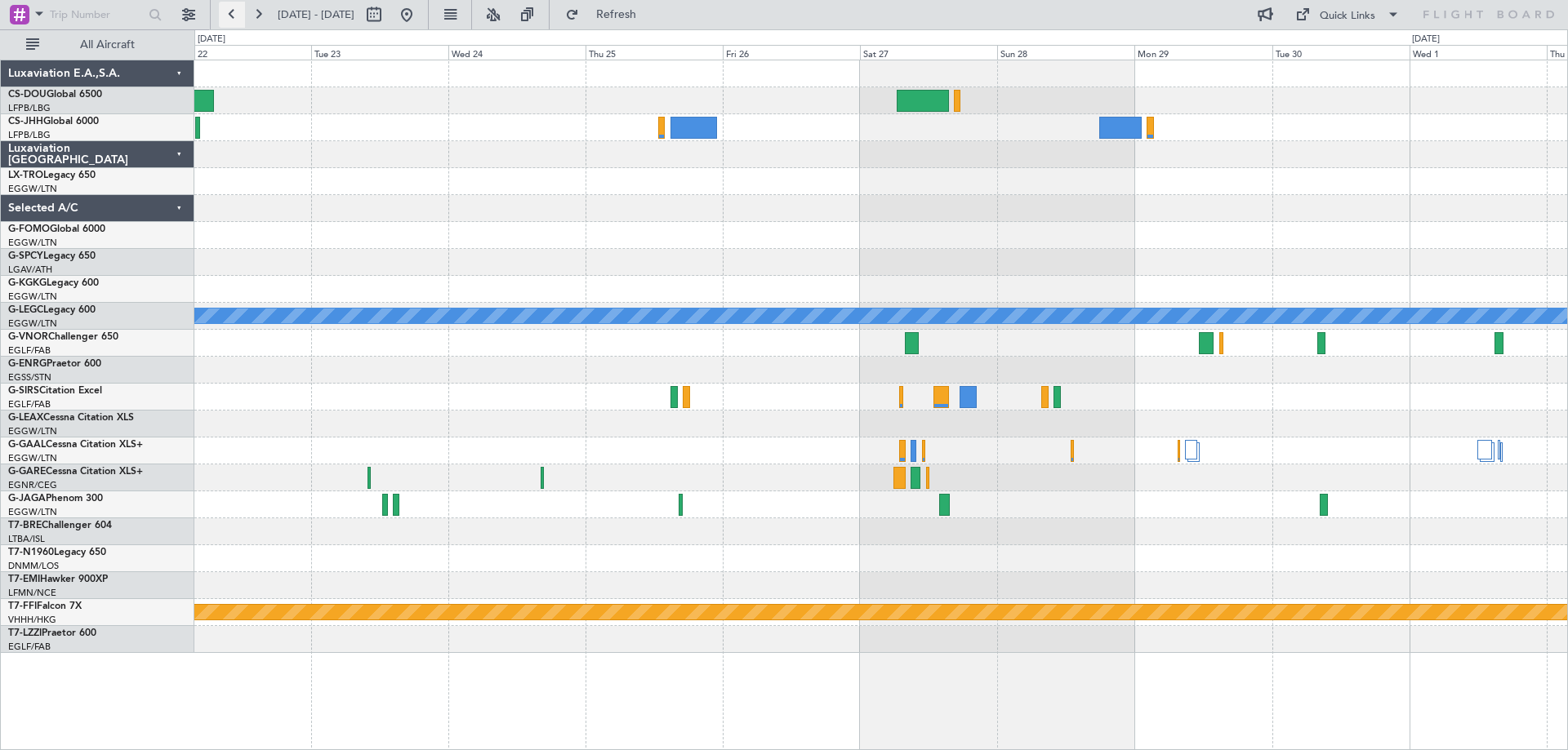
click at [229, 8] on button at bounding box center [231, 15] width 26 height 26
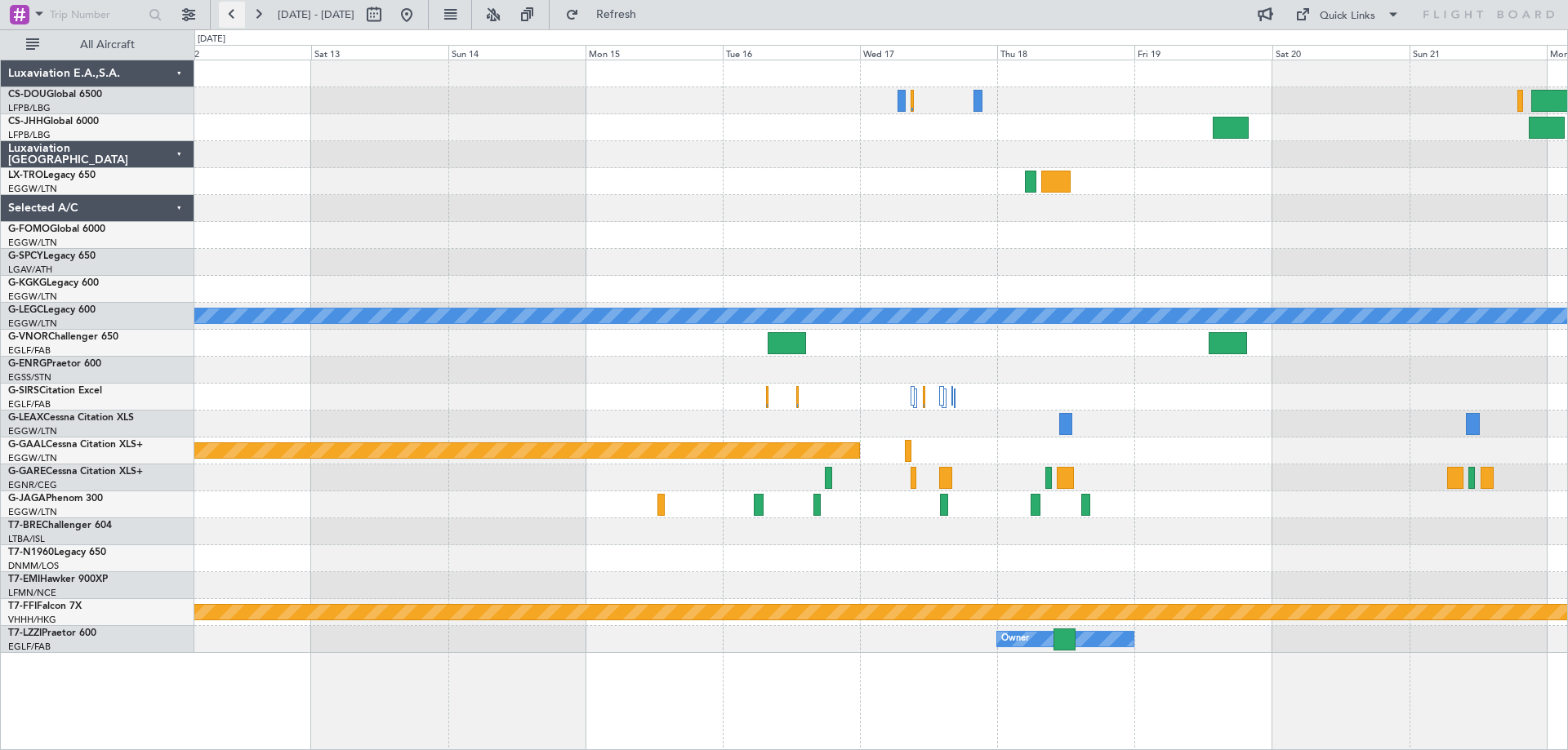
click at [229, 8] on button at bounding box center [231, 15] width 26 height 26
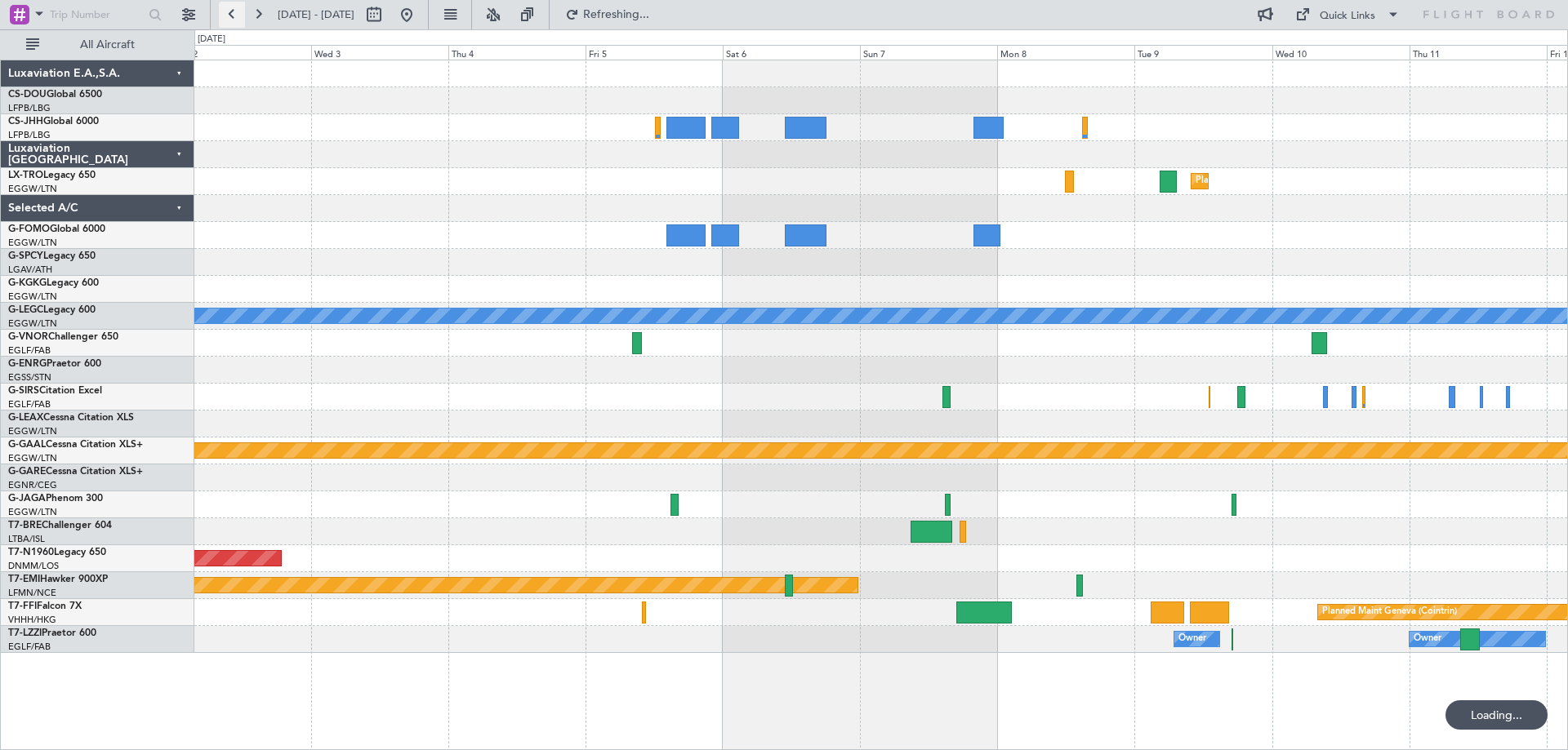
click at [229, 8] on button at bounding box center [231, 15] width 26 height 26
